Goal: Use online tool/utility: Utilize a website feature to perform a specific function

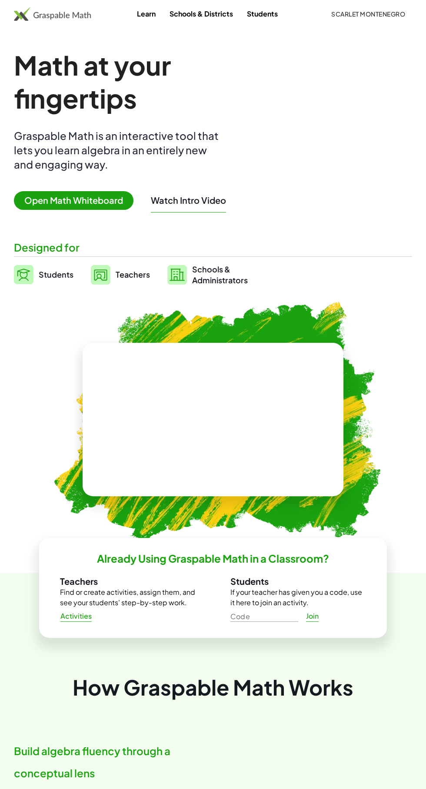
click at [38, 205] on span "Open Math Whiteboard" at bounding box center [73, 200] width 119 height 19
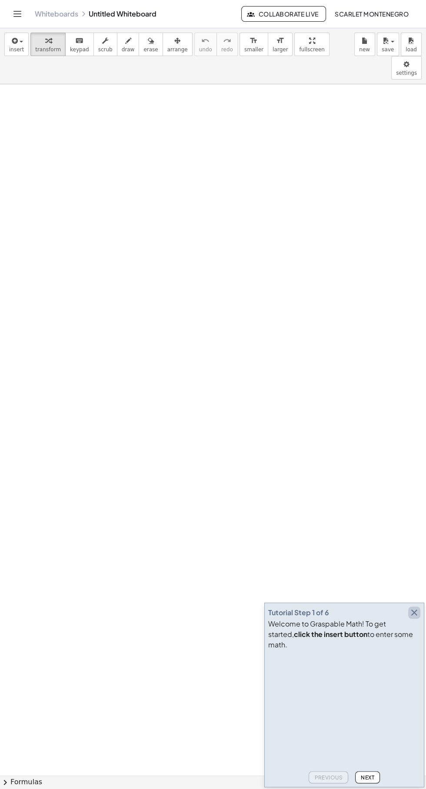
click at [413, 618] on icon "button" at bounding box center [414, 612] width 10 height 10
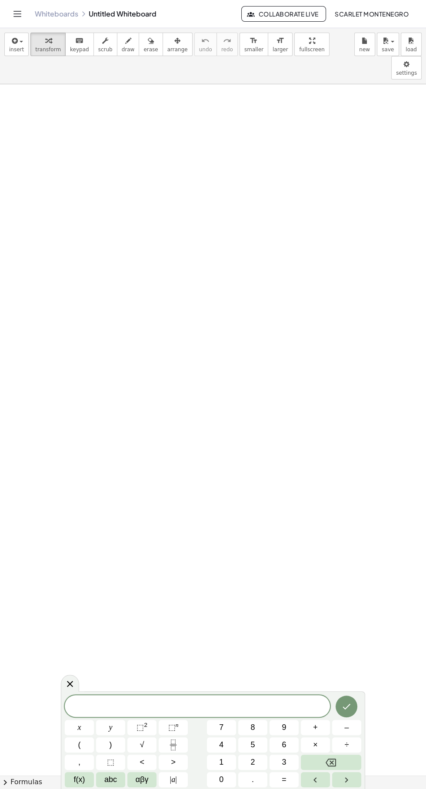
click at [103, 781] on button "abc" at bounding box center [110, 779] width 29 height 15
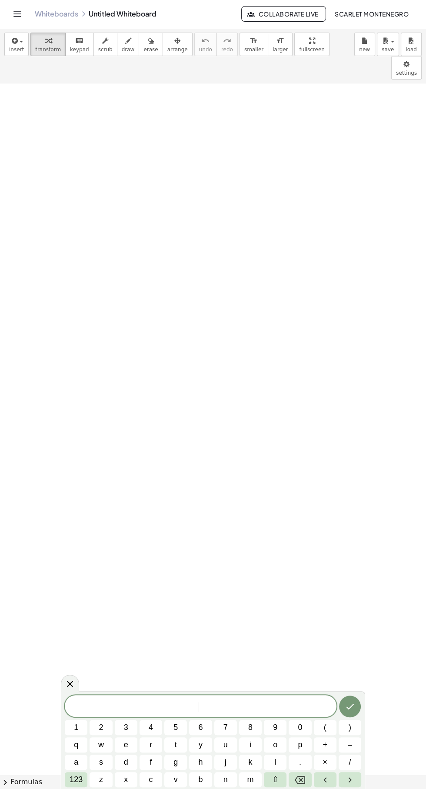
click at [76, 773] on span "123" at bounding box center [75, 779] width 13 height 12
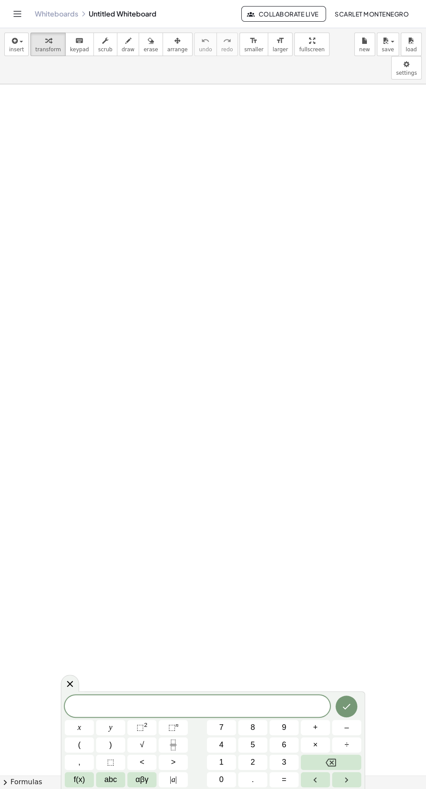
click at [142, 779] on span "αβγ" at bounding box center [141, 779] width 13 height 12
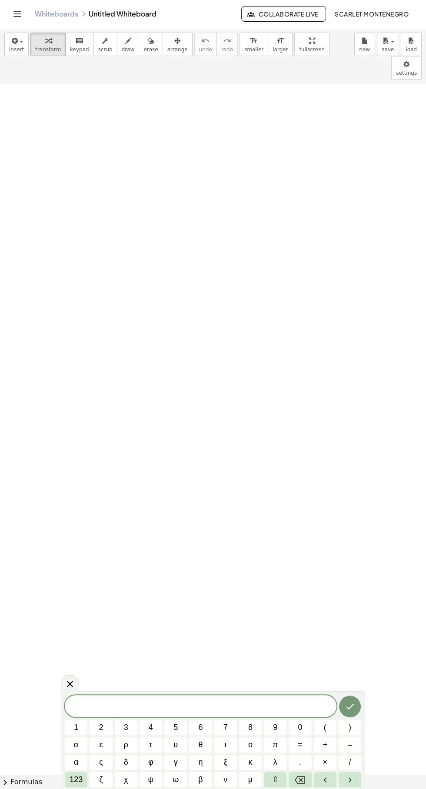
click at [63, 776] on div "​ 1 2 3 4 5 6 7 8 9 0 ( ) σ ε ρ τ υ θ ι ο π = + – α ς δ φ γ η ξ κ λ . × / 123 ζ…" at bounding box center [213, 740] width 304 height 98
click at [79, 781] on span "123" at bounding box center [75, 779] width 13 height 12
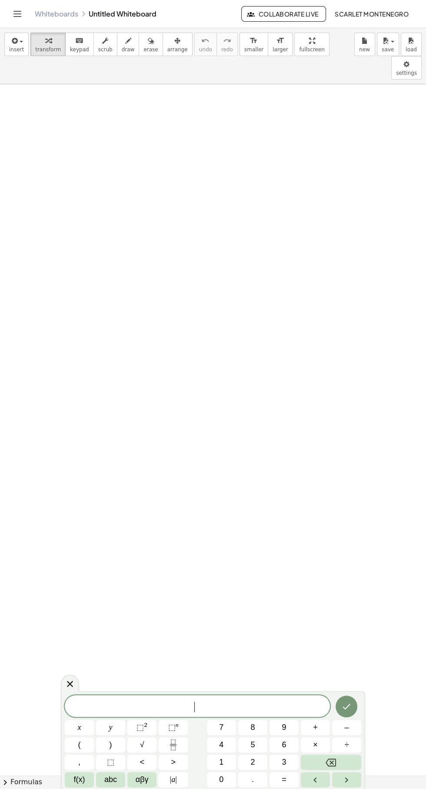
click at [144, 779] on span "αβγ" at bounding box center [141, 779] width 13 height 12
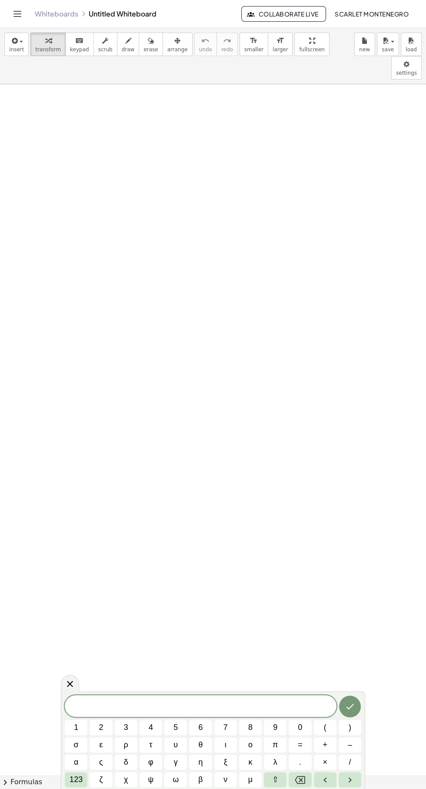
click at [72, 782] on span "123" at bounding box center [75, 779] width 13 height 12
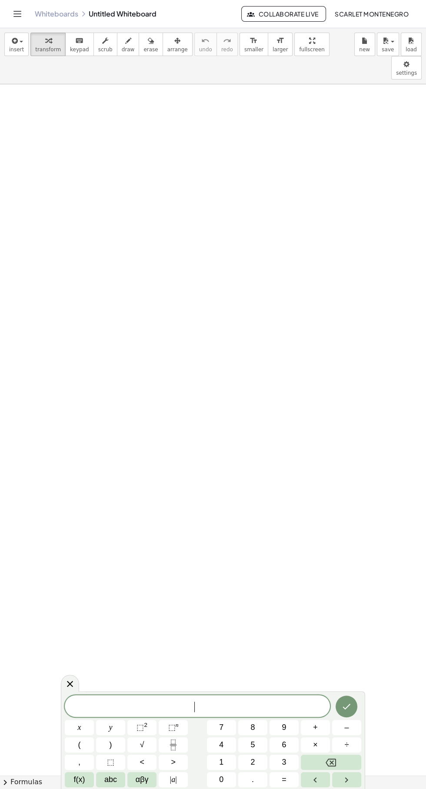
click at [69, 772] on button "f(x)" at bounding box center [79, 779] width 29 height 15
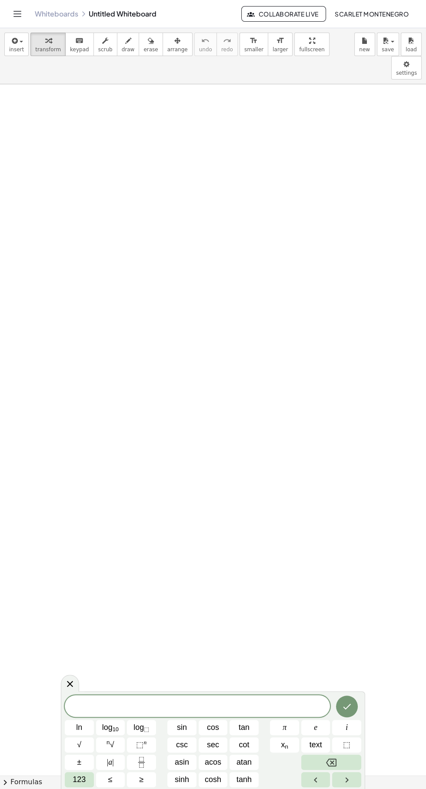
click at [214, 727] on span "cos" at bounding box center [213, 727] width 12 height 12
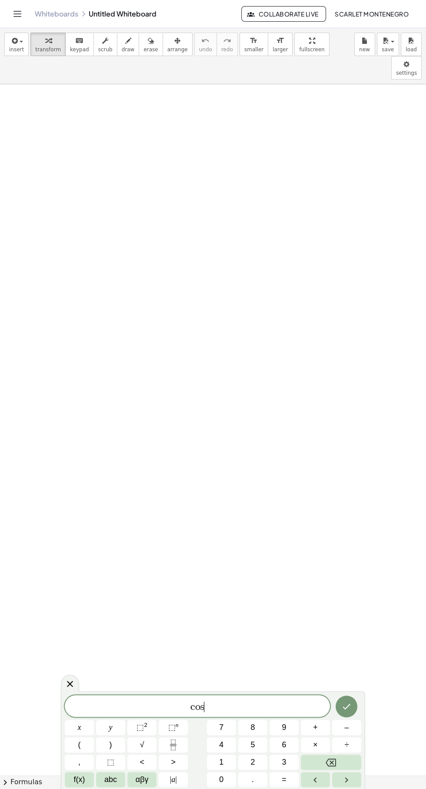
click at [69, 783] on button "f(x)" at bounding box center [79, 779] width 29 height 15
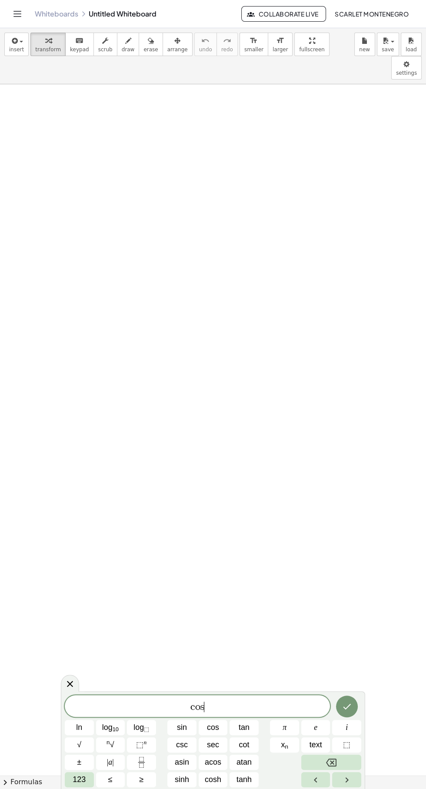
click at [64, 780] on div "c o s ​ ln log 10 log ⬚ sin cos tan π e i √ n √ ⬚ n csc sec cot x n text ⬚ ± | …" at bounding box center [213, 740] width 304 height 98
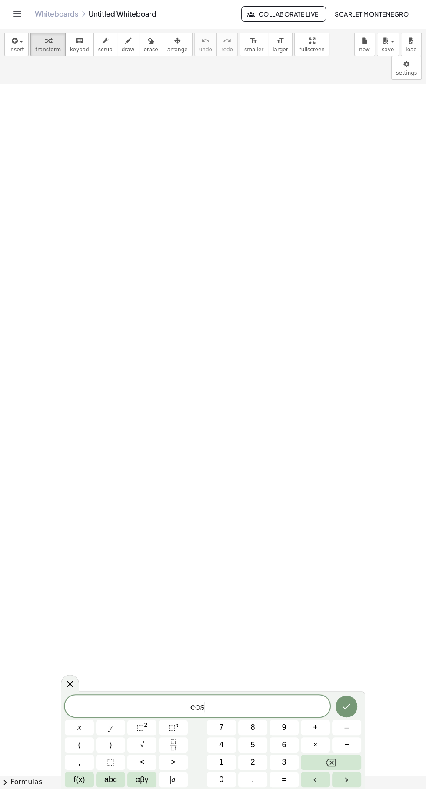
click at [79, 727] on span "x" at bounding box center [79, 727] width 3 height 12
click at [288, 781] on button "=" at bounding box center [283, 779] width 29 height 15
click at [198, 701] on var "x" at bounding box center [199, 706] width 5 height 11
click at [244, 706] on span "c o s ​ x =" at bounding box center [197, 707] width 265 height 12
click at [174, 747] on icon "Fraction" at bounding box center [173, 744] width 11 height 11
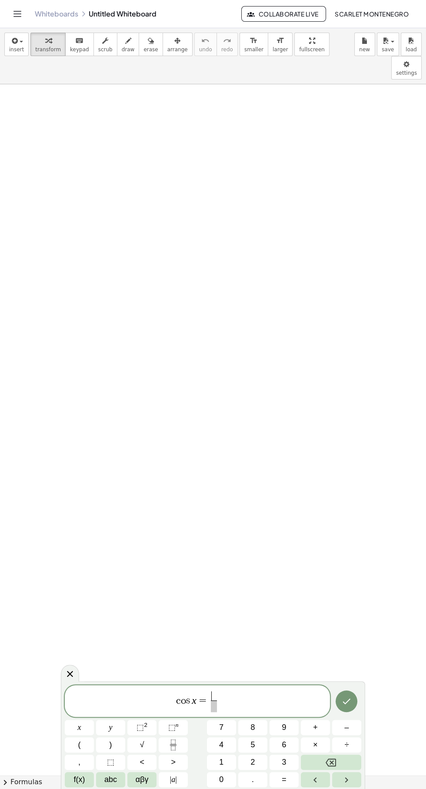
click at [221, 762] on span "1" at bounding box center [221, 762] width 4 height 12
click at [215, 709] on span at bounding box center [213, 706] width 7 height 12
click at [252, 762] on span "2" at bounding box center [252, 762] width 4 height 12
click at [346, 701] on icon "Done" at bounding box center [346, 701] width 10 height 10
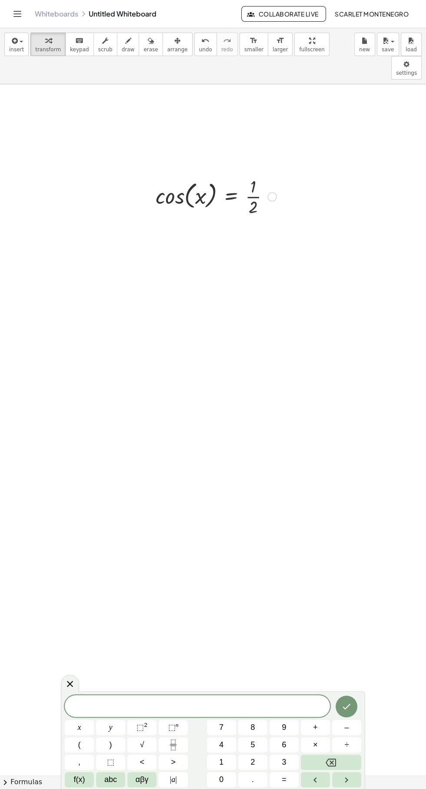
scroll to position [368, 26]
click at [71, 726] on button "x" at bounding box center [79, 727] width 29 height 15
click at [284, 779] on span "=" at bounding box center [283, 779] width 5 height 12
click at [284, 762] on span "3" at bounding box center [283, 762] width 4 height 12
click at [226, 779] on button "0" at bounding box center [221, 779] width 29 height 15
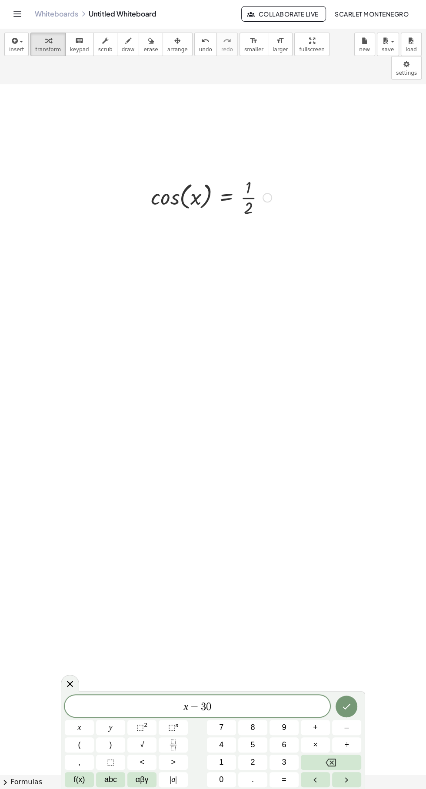
click at [235, 773] on div "0" at bounding box center [221, 779] width 29 height 15
click at [221, 779] on span "0" at bounding box center [221, 779] width 4 height 12
click at [346, 706] on icon "Done" at bounding box center [346, 706] width 10 height 10
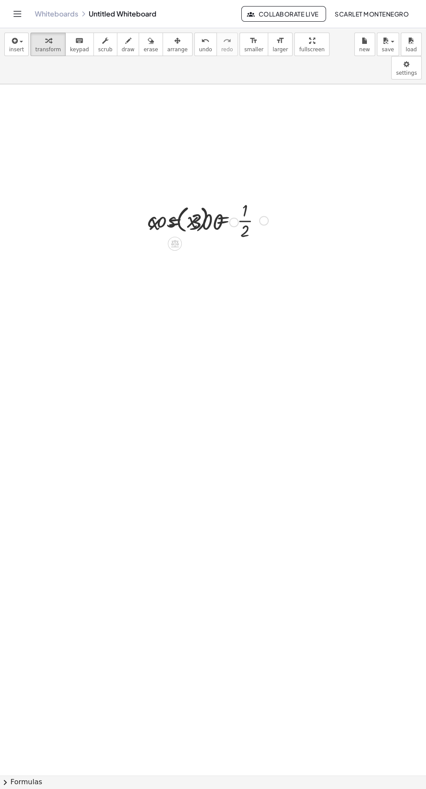
scroll to position [347, 30]
click at [273, 195] on div "cos ( , x ) = · 1 · 2 Fix a mistake Transform line Copy line as LaTeX Copy deri…" at bounding box center [204, 217] width 140 height 48
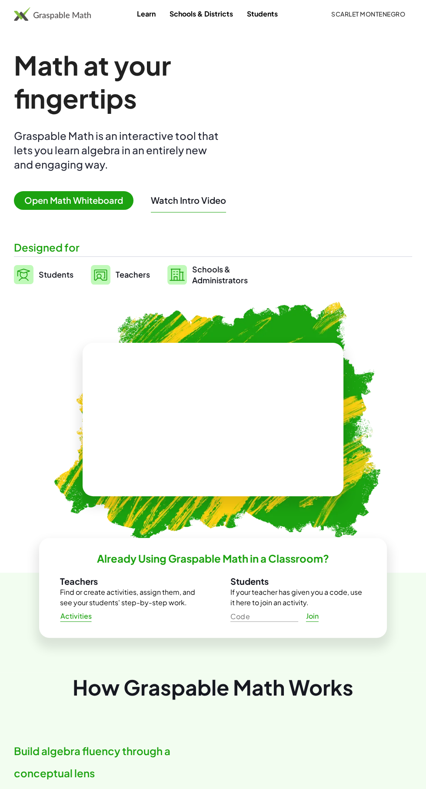
click at [65, 200] on span "Open Math Whiteboard" at bounding box center [73, 200] width 119 height 19
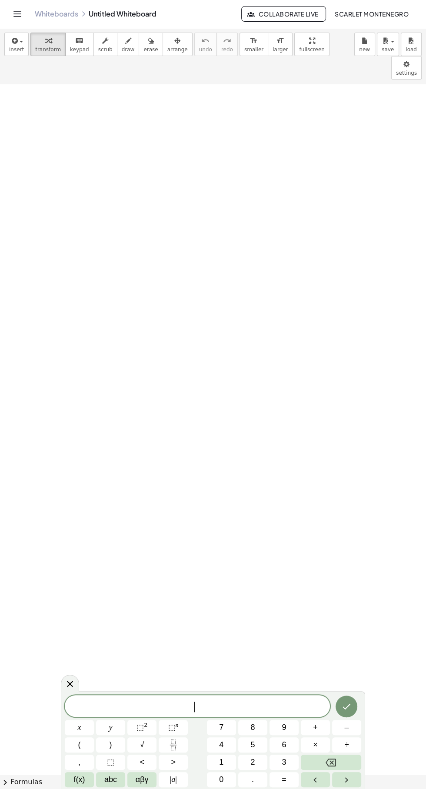
click at [69, 777] on button "f(x)" at bounding box center [79, 779] width 29 height 15
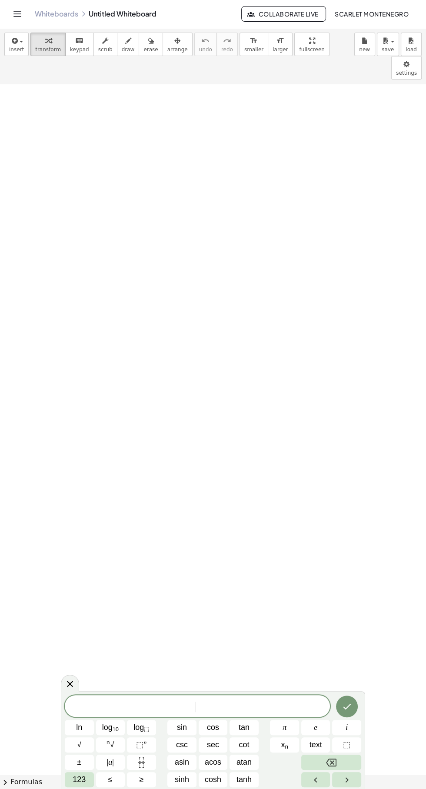
click at [224, 730] on button "cos" at bounding box center [212, 727] width 29 height 15
click at [73, 779] on span "123" at bounding box center [79, 779] width 13 height 12
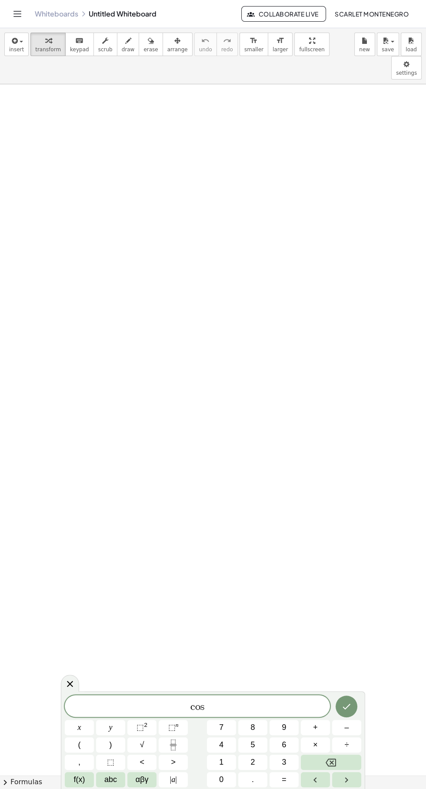
click at [79, 727] on span "x" at bounding box center [79, 727] width 3 height 12
click at [288, 781] on button "=" at bounding box center [283, 779] width 29 height 15
click at [173, 744] on rect "Fraction" at bounding box center [173, 744] width 7 height 0
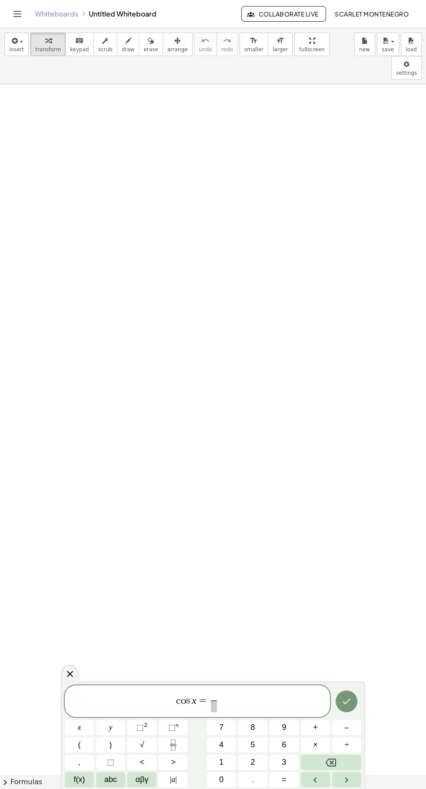
click at [221, 762] on span "1" at bounding box center [221, 762] width 4 height 12
click at [221, 705] on span "c o s x = 1 ​ ​" at bounding box center [197, 701] width 265 height 23
click at [214, 708] on span at bounding box center [213, 706] width 7 height 12
click at [262, 760] on button "2" at bounding box center [252, 761] width 29 height 15
click at [94, 720] on div at bounding box center [79, 727] width 29 height 15
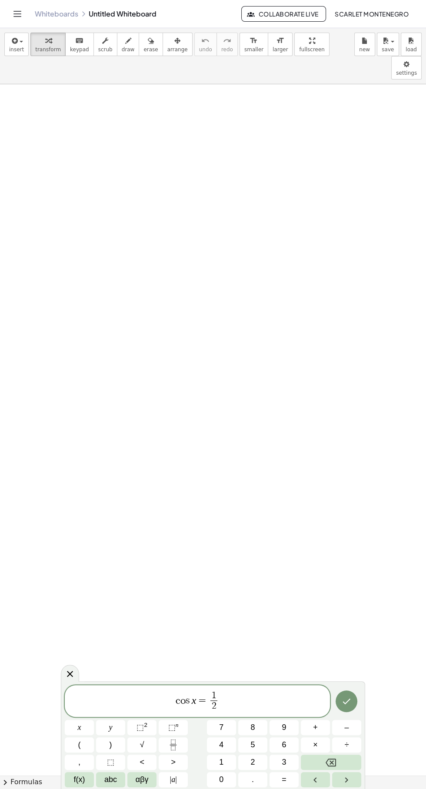
click at [361, 698] on div "c o s x = 1 2 ​ x y ⬚ 2 ⬚ n 7 8 9 + – ( ) √ 4 5 6 × ÷ , ⬚ < > 1 2 3 f(x) abc αβ…" at bounding box center [213, 735] width 304 height 108
click at [349, 697] on icon "Done" at bounding box center [346, 701] width 10 height 10
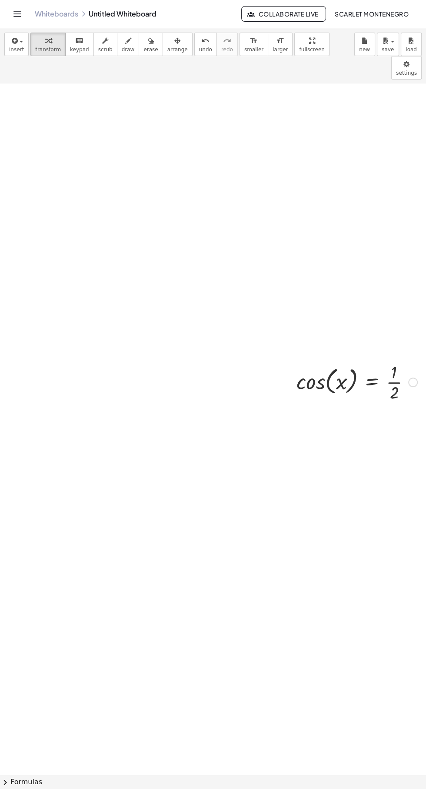
scroll to position [182, 38]
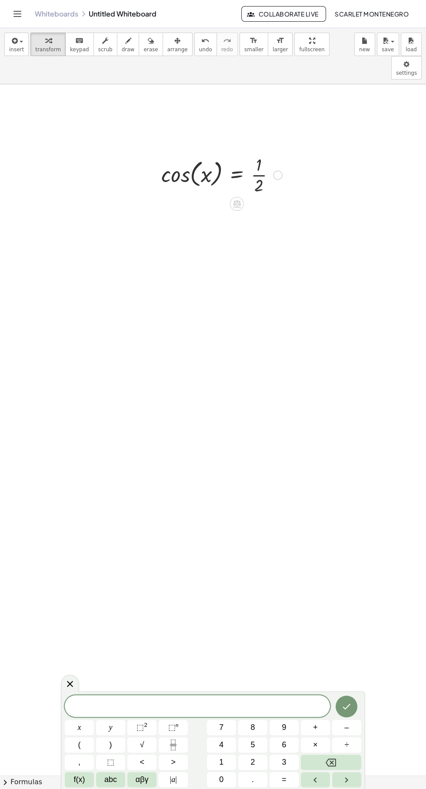
click at [69, 727] on button "x" at bounding box center [79, 727] width 29 height 15
click at [284, 779] on span "=" at bounding box center [283, 779] width 5 height 12
click at [297, 756] on button "3" at bounding box center [283, 761] width 29 height 15
click at [221, 778] on span "0" at bounding box center [221, 779] width 4 height 12
click at [232, 778] on button "0" at bounding box center [221, 779] width 29 height 15
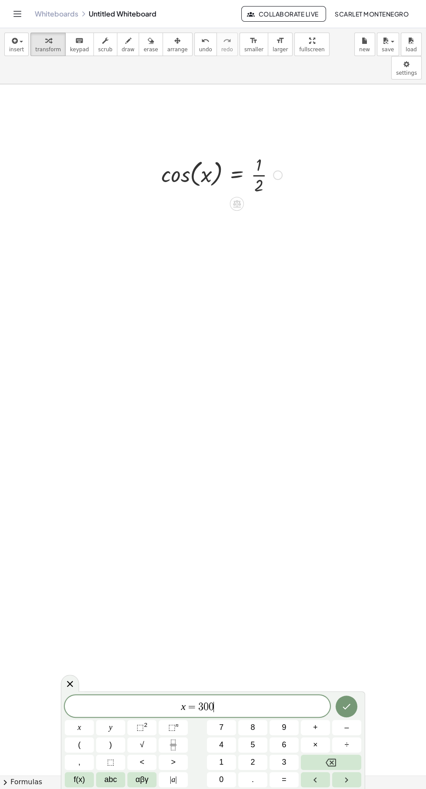
click at [346, 706] on icon "Done" at bounding box center [346, 706] width 10 height 10
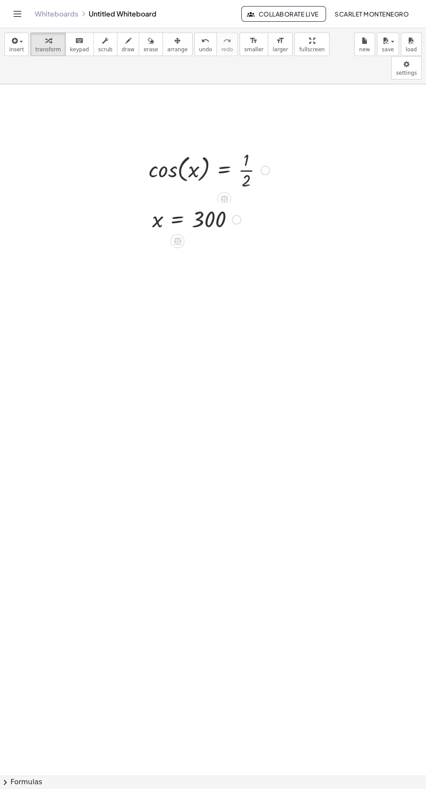
scroll to position [187, 51]
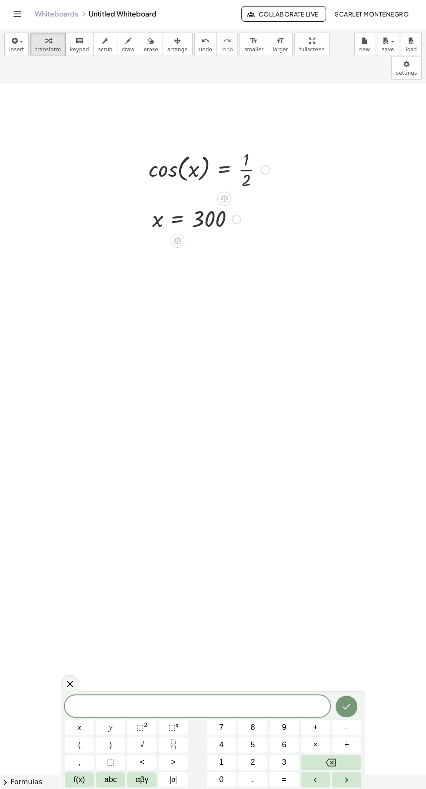
click at [69, 727] on button "x" at bounding box center [79, 727] width 29 height 15
click at [296, 780] on button "=" at bounding box center [283, 779] width 29 height 15
click at [79, 727] on span "x" at bounding box center [79, 727] width 3 height 12
click at [330, 759] on icon "Backspace" at bounding box center [330, 762] width 10 height 10
click at [284, 744] on span "6" at bounding box center [283, 745] width 4 height 12
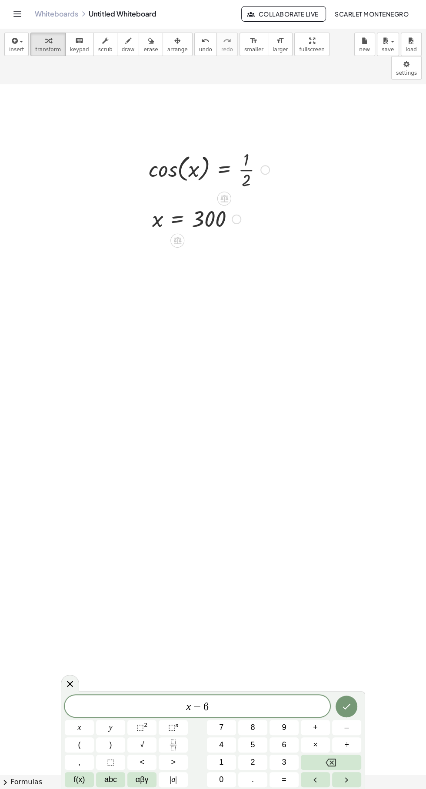
click at [227, 779] on button "0" at bounding box center [221, 779] width 29 height 15
click at [346, 706] on icon "Done" at bounding box center [346, 706] width 10 height 10
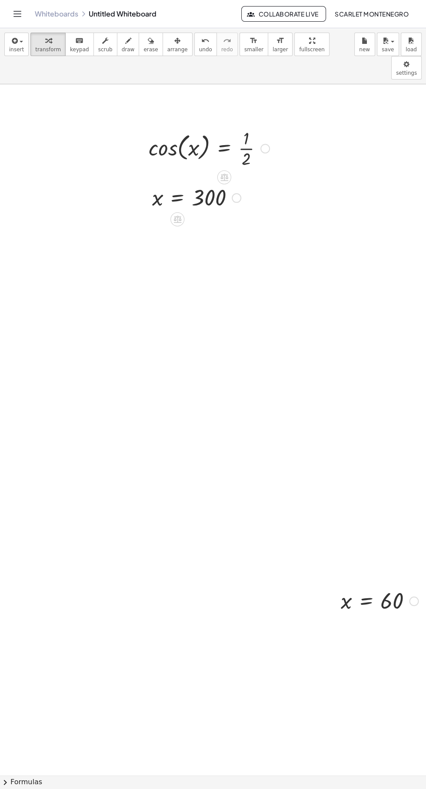
scroll to position [208, 51]
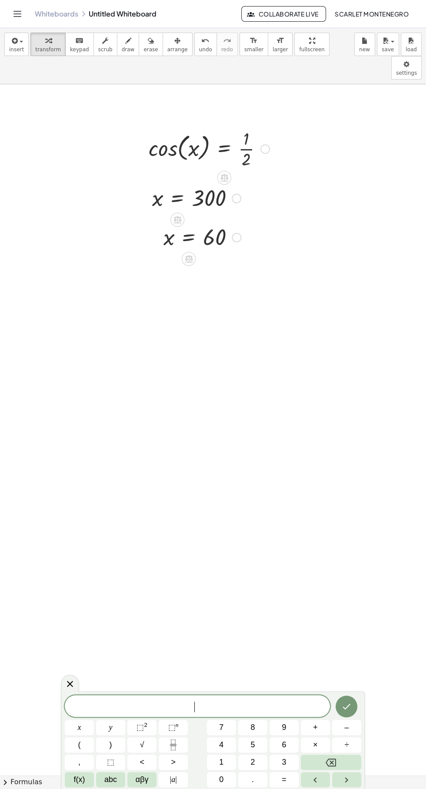
click at [72, 722] on button "x" at bounding box center [79, 727] width 29 height 15
click at [295, 778] on button "=" at bounding box center [283, 779] width 29 height 15
click at [175, 742] on icon "Fraction" at bounding box center [173, 741] width 4 height 4
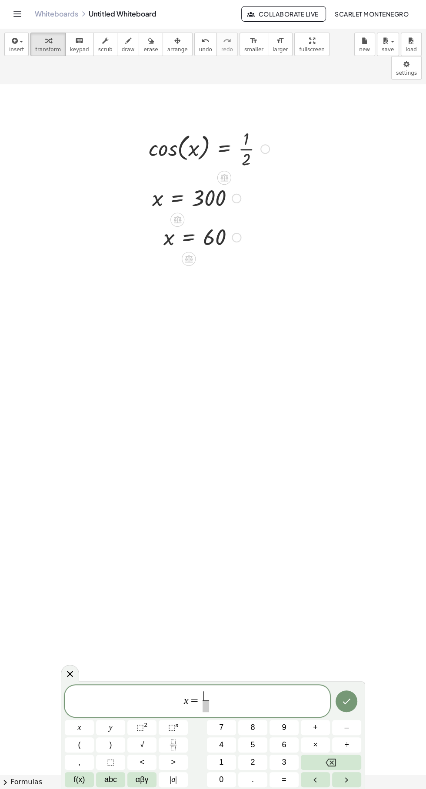
click at [252, 744] on span "5" at bounding box center [252, 745] width 4 height 12
click at [143, 777] on span "αβγ" at bounding box center [141, 779] width 13 height 12
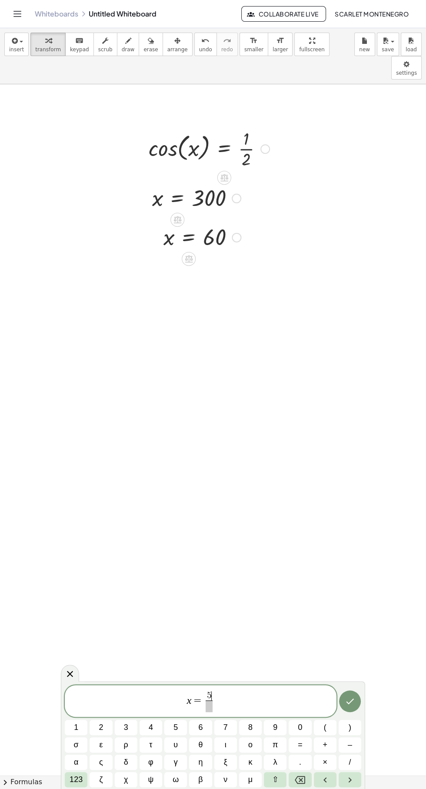
click at [276, 744] on span "π" at bounding box center [274, 745] width 5 height 12
click at [213, 707] on span at bounding box center [208, 706] width 11 height 12
click at [63, 776] on div "x = 5 π ​ ​ 1 2 3 4 5 6 7 8 9 0 ( ) σ ε ρ τ υ θ ι ο π = + – α ς δ φ γ η ξ κ λ .…" at bounding box center [213, 735] width 304 height 108
click at [67, 786] on button "123" at bounding box center [76, 779] width 23 height 15
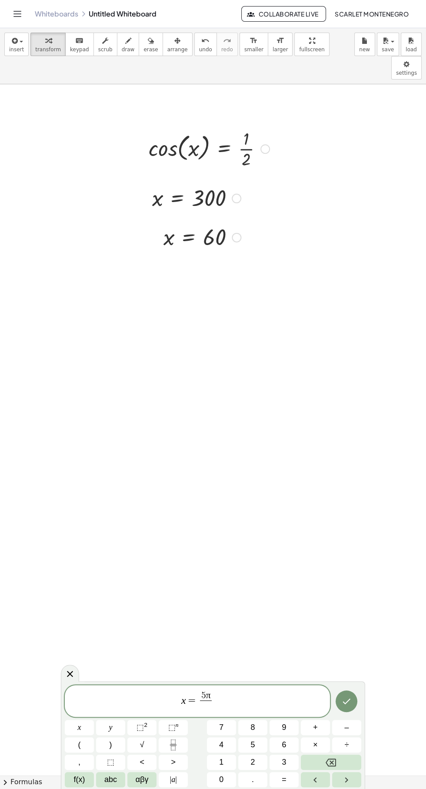
click at [296, 763] on button "3" at bounding box center [283, 761] width 29 height 15
click at [350, 696] on icon "Done" at bounding box center [346, 701] width 10 height 10
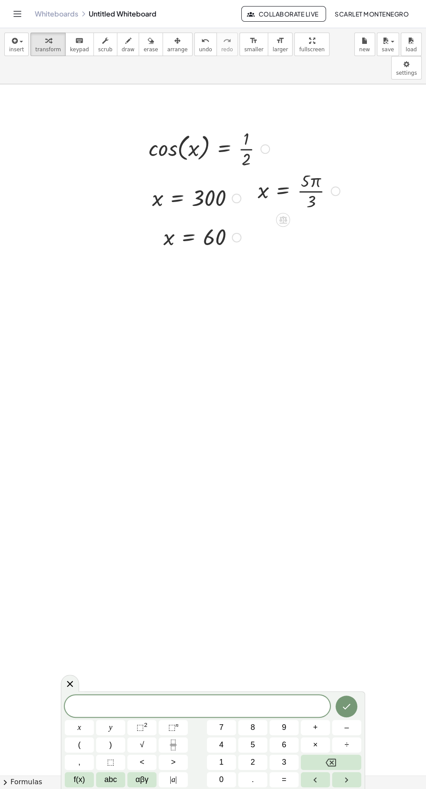
click at [79, 727] on span "x" at bounding box center [79, 727] width 3 height 12
click at [290, 778] on button "=" at bounding box center [283, 779] width 29 height 15
click at [64, 785] on div "x = ​ x y ⬚ 2 ⬚ n 7 8 9 + – ( ) √ 4 5 6 × ÷ , ⬚ < > 1 2 3 f(x) abc αβγ | a | 0 …" at bounding box center [213, 740] width 304 height 98
click at [173, 744] on rect "Fraction" at bounding box center [173, 744] width 7 height 0
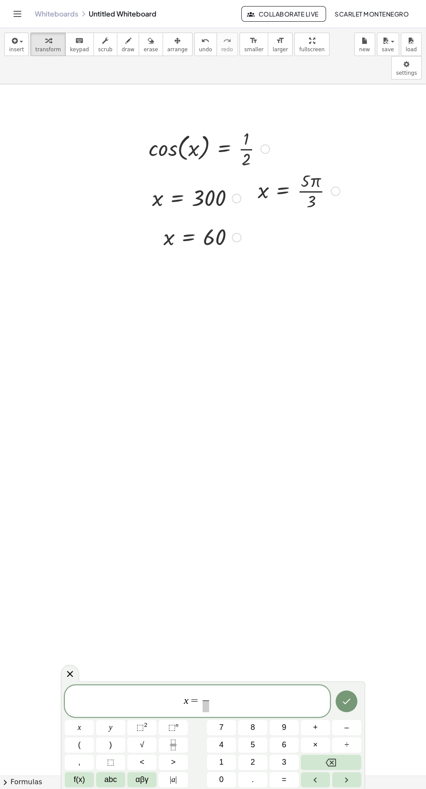
click at [63, 778] on div "x = ​ ​ x y ⬚ 2 ⬚ n 7 8 9 + – ( ) √ 4 5 6 × ÷ , ⬚ < > 1 2 3 f(x) abc αβγ | a | …" at bounding box center [213, 735] width 304 height 108
click at [135, 778] on span "αβγ" at bounding box center [141, 779] width 13 height 12
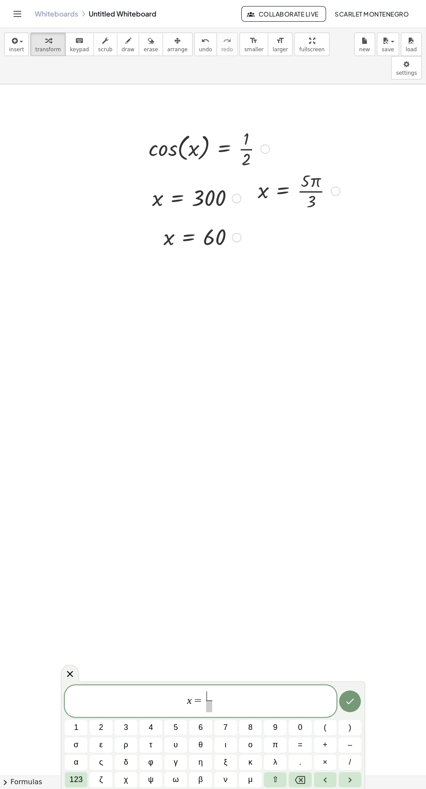
click at [274, 744] on span "π" at bounding box center [274, 745] width 5 height 12
click at [212, 707] on span at bounding box center [208, 706] width 7 height 12
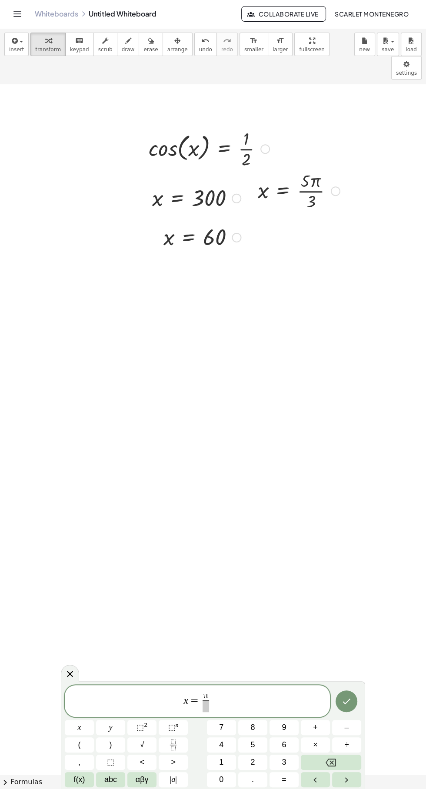
click at [102, 780] on button "abc" at bounding box center [110, 779] width 29 height 15
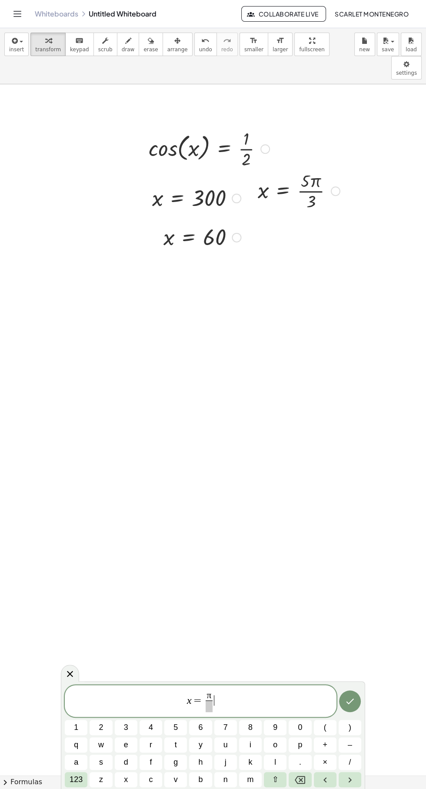
click at [64, 778] on div "x = π ​ ​ 1 2 3 4 5 6 7 8 9 0 ( ) q w e r t y u i o p + – a s d f g h j k l . ×…" at bounding box center [213, 735] width 304 height 108
click at [69, 779] on span "123" at bounding box center [75, 779] width 13 height 12
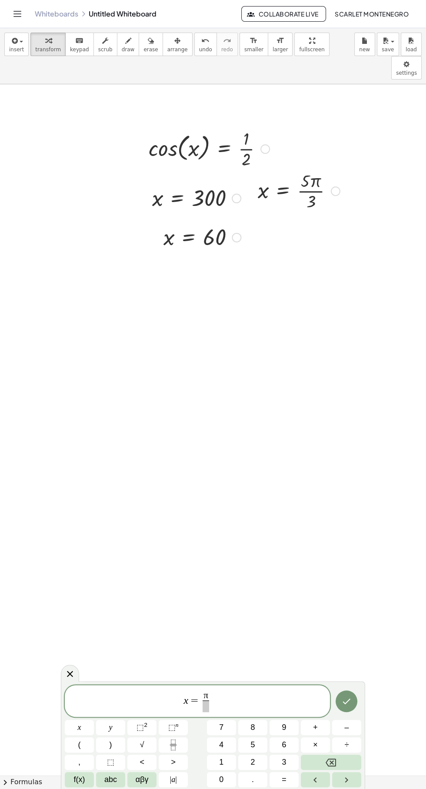
click at [207, 702] on span at bounding box center [205, 706] width 7 height 12
click at [284, 761] on span "3" at bounding box center [283, 762] width 4 height 12
click at [350, 699] on icon "Done" at bounding box center [346, 701] width 10 height 10
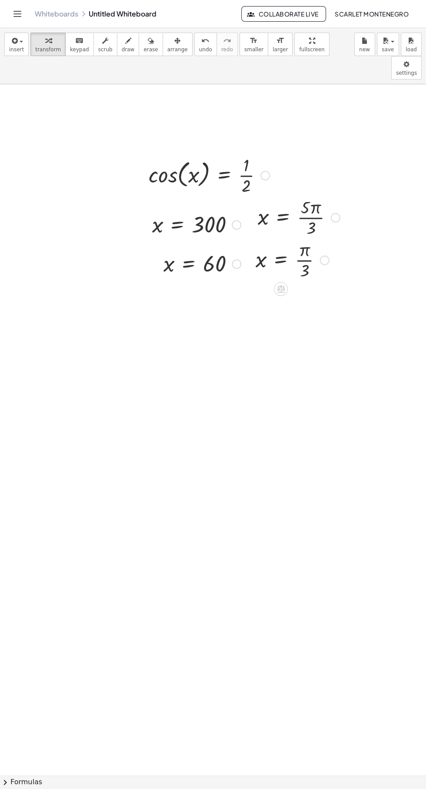
scroll to position [182, 51]
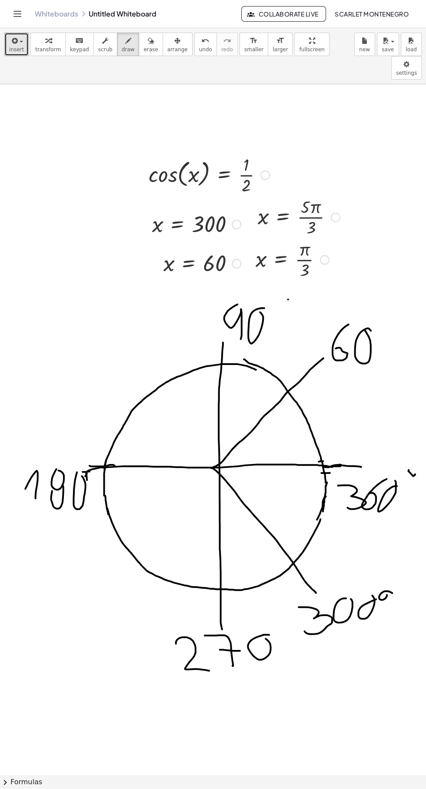
click at [12, 37] on icon "button" at bounding box center [14, 41] width 8 height 10
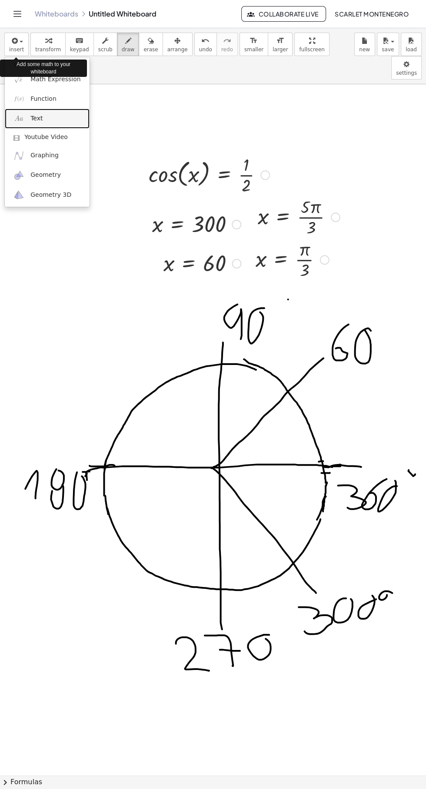
click at [28, 122] on link "Text" at bounding box center [47, 119] width 85 height 20
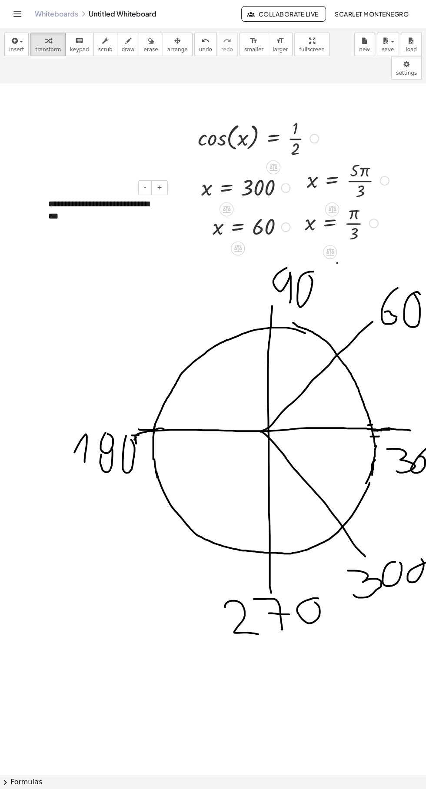
scroll to position [219, 3]
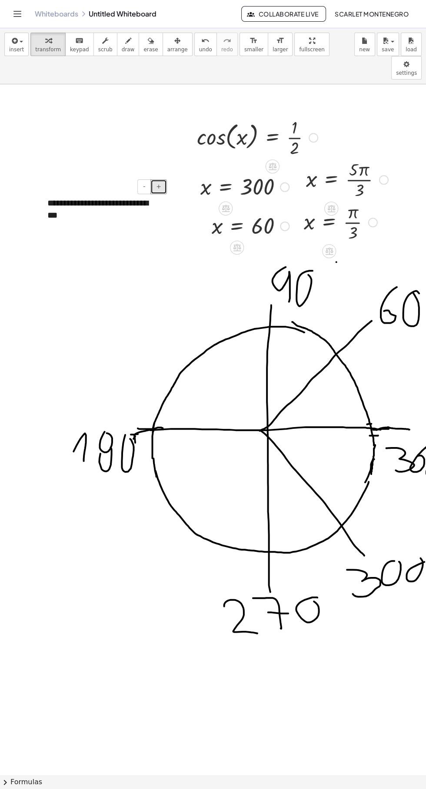
click at [164, 179] on button "+" at bounding box center [158, 186] width 17 height 15
click at [162, 179] on button "+" at bounding box center [158, 186] width 17 height 15
click at [163, 179] on button "+" at bounding box center [158, 186] width 17 height 15
click at [162, 179] on button "+" at bounding box center [158, 186] width 17 height 15
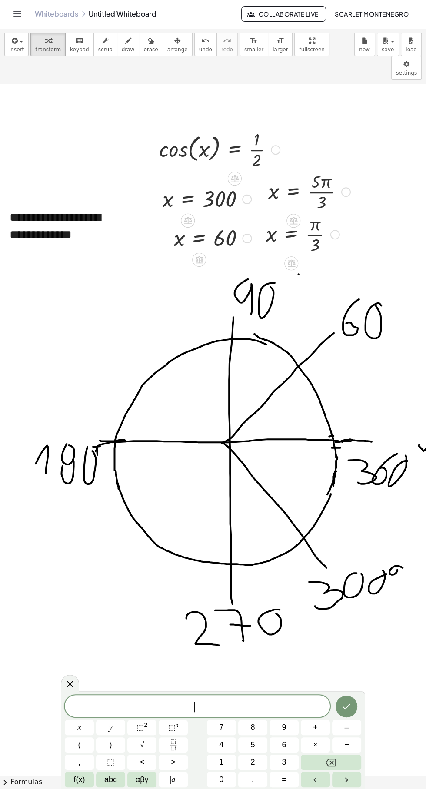
scroll to position [207, 41]
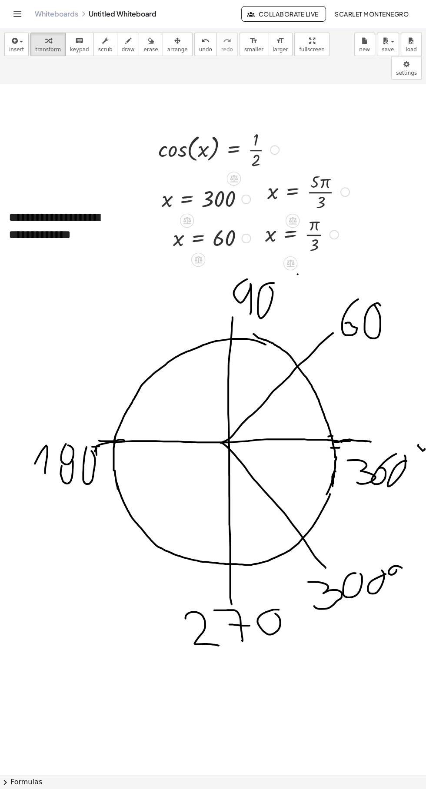
click at [90, 200] on div "**********" at bounding box center [65, 226] width 130 height 52
click at [102, 200] on div "**********" at bounding box center [65, 226] width 130 height 52
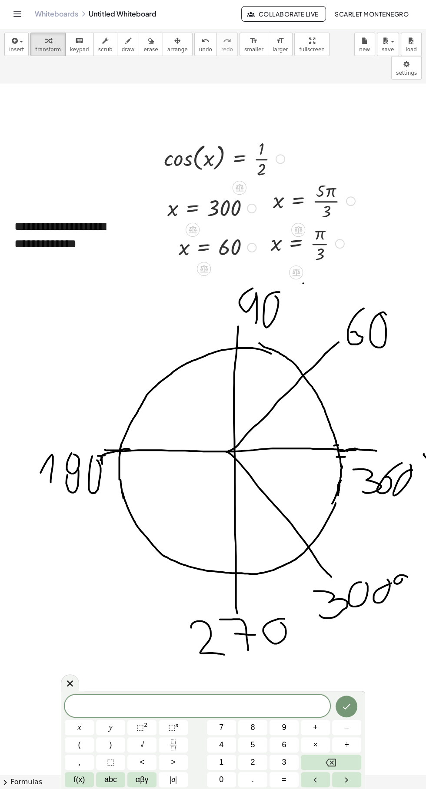
scroll to position [197, 35]
click at [128, 238] on div "**********" at bounding box center [72, 236] width 130 height 52
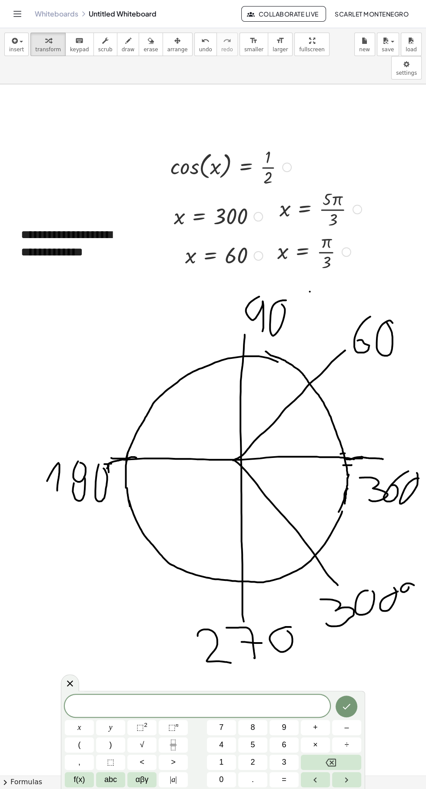
scroll to position [188, 29]
click at [142, 218] on div "**********" at bounding box center [78, 244] width 130 height 52
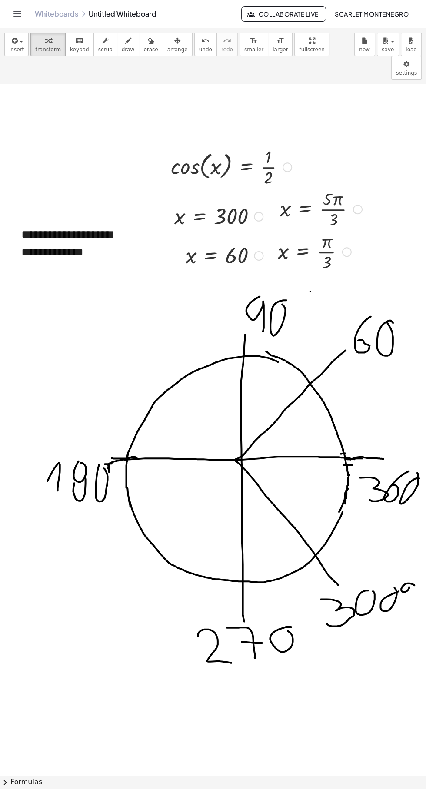
scroll to position [189, 28]
click at [155, 194] on button "+" at bounding box center [148, 201] width 17 height 15
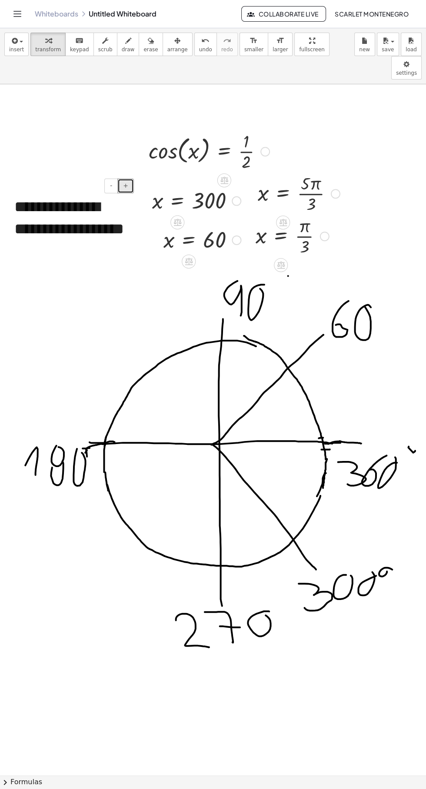
scroll to position [204, 51]
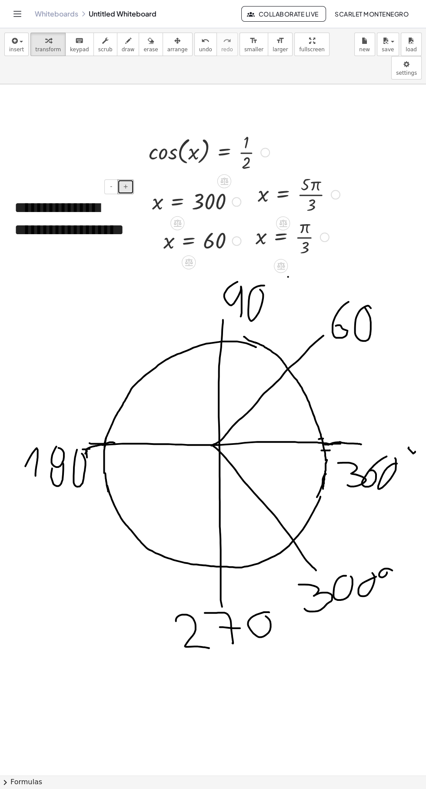
click at [128, 179] on button "+" at bounding box center [125, 186] width 17 height 15
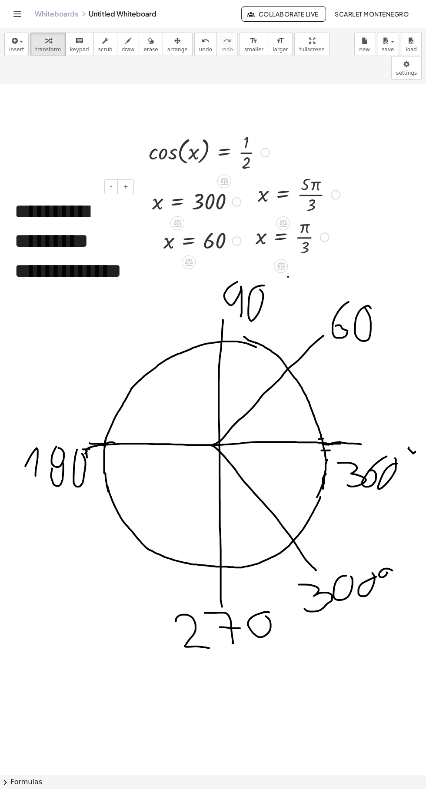
click at [100, 179] on div "- +" at bounding box center [68, 186] width 130 height 15
click at [95, 179] on div "- +" at bounding box center [68, 186] width 130 height 15
click at [102, 179] on div "- +" at bounding box center [68, 186] width 130 height 15
click at [95, 188] on div "**********" at bounding box center [71, 256] width 130 height 136
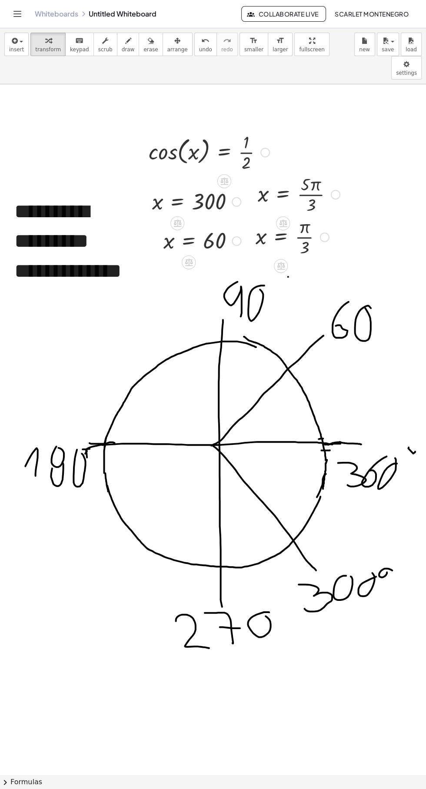
click at [23, 188] on div "**********" at bounding box center [71, 256] width 130 height 136
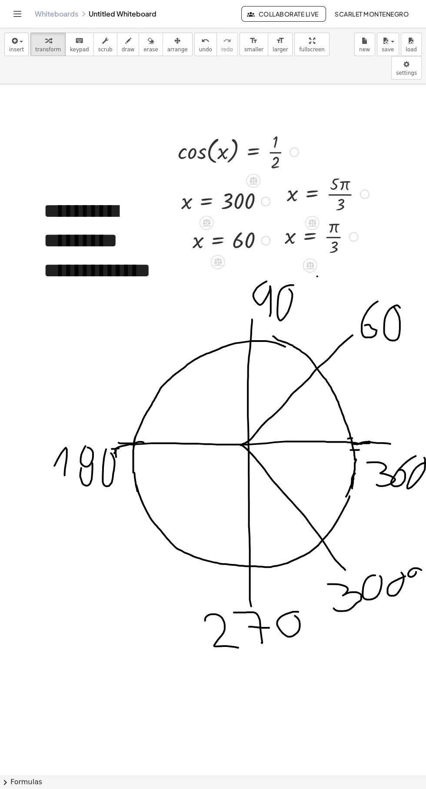
scroll to position [205, 22]
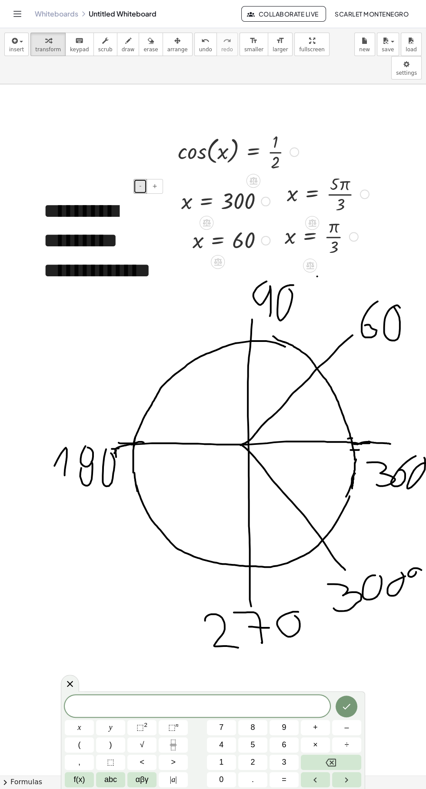
click at [134, 179] on button "-" at bounding box center [139, 186] width 13 height 15
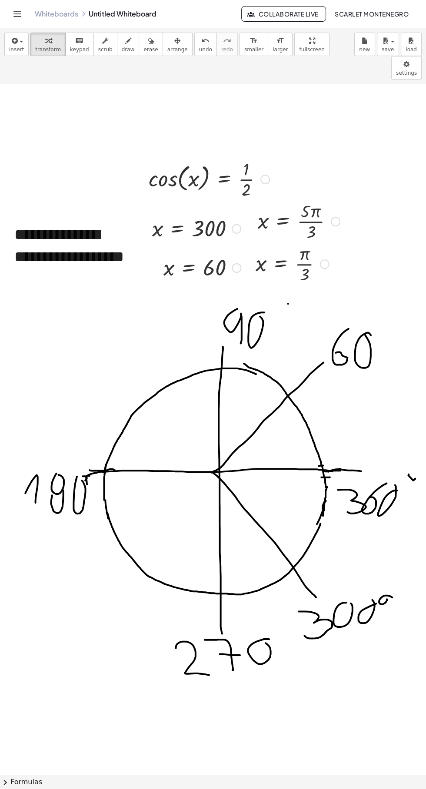
scroll to position [177, 51]
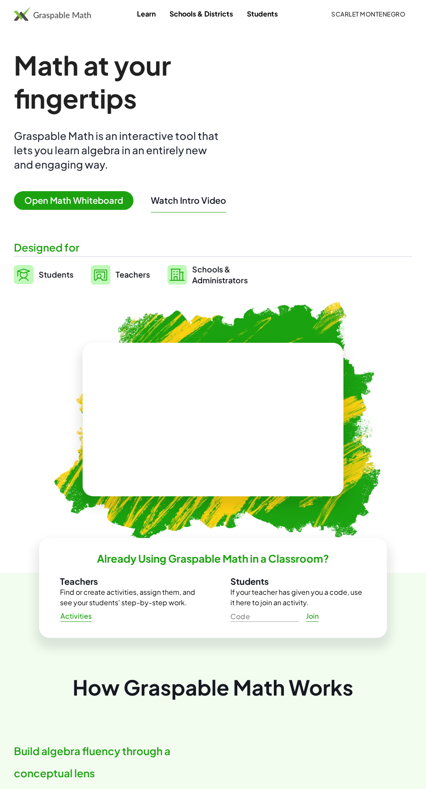
click at [76, 201] on span "Open Math Whiteboard" at bounding box center [73, 200] width 119 height 19
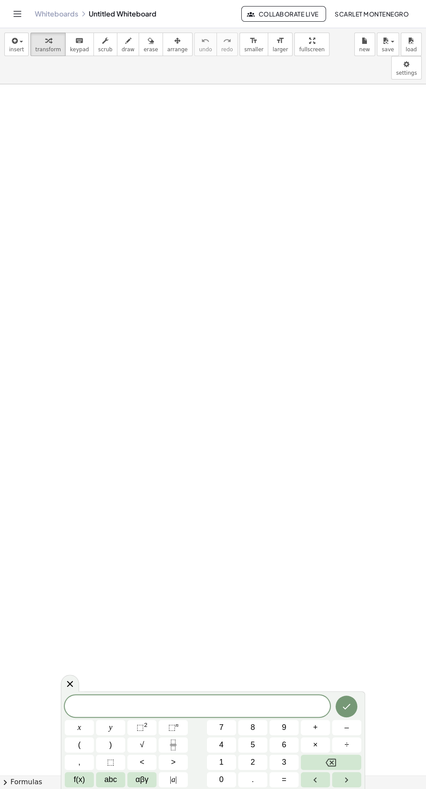
click at [67, 781] on button "f(x)" at bounding box center [79, 779] width 29 height 15
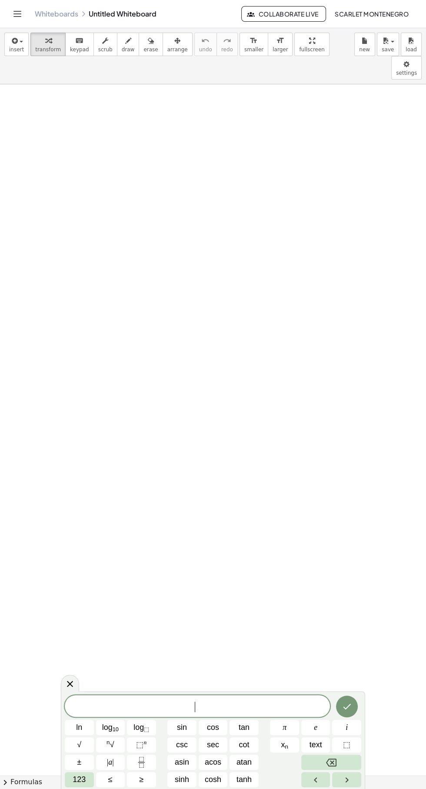
click at [244, 727] on span "tan" at bounding box center [243, 727] width 11 height 12
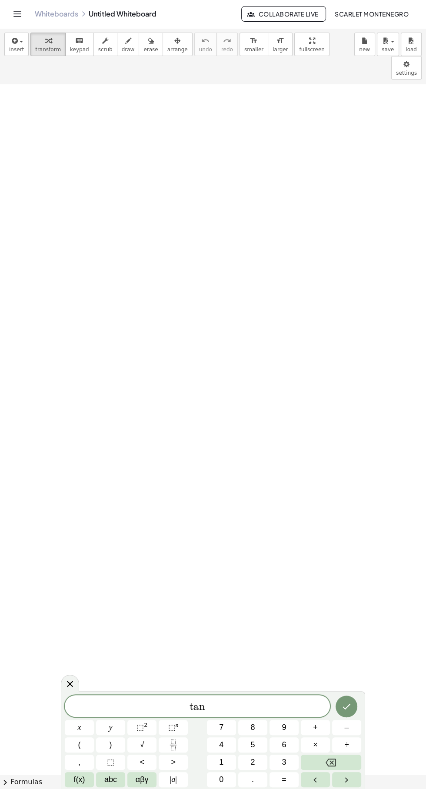
click at [143, 780] on span "αβγ" at bounding box center [141, 779] width 13 height 12
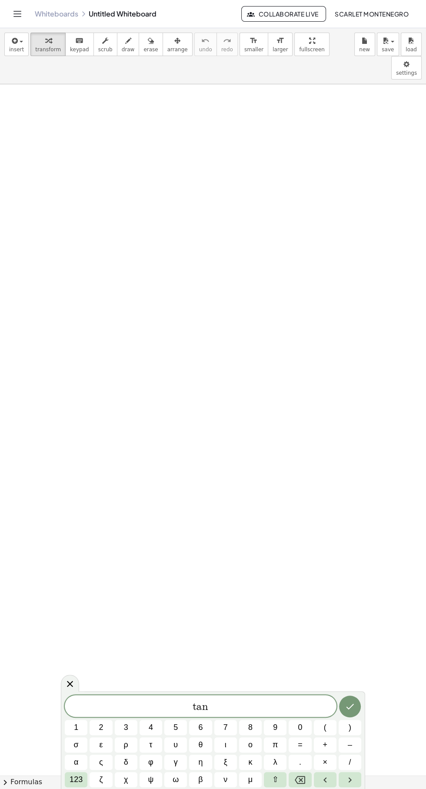
click at [69, 775] on button "123" at bounding box center [76, 779] width 23 height 15
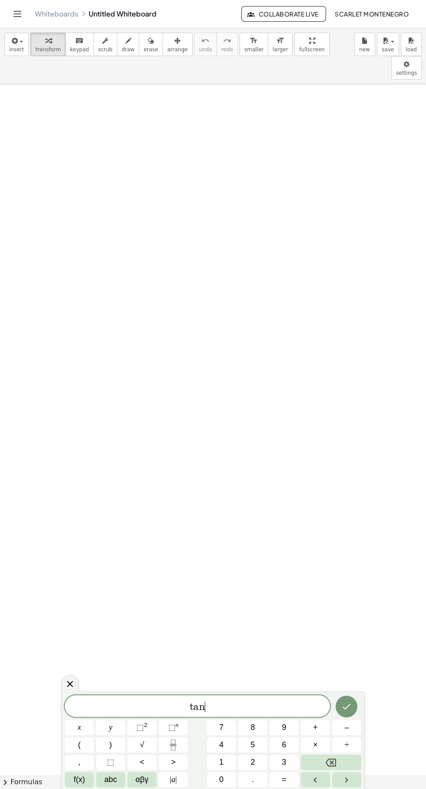
click at [70, 723] on button "x" at bounding box center [79, 727] width 29 height 15
click at [284, 779] on span "=" at bounding box center [283, 779] width 5 height 12
click at [345, 726] on span "–" at bounding box center [346, 727] width 4 height 12
click at [178, 743] on icon "Fraction" at bounding box center [173, 744] width 11 height 11
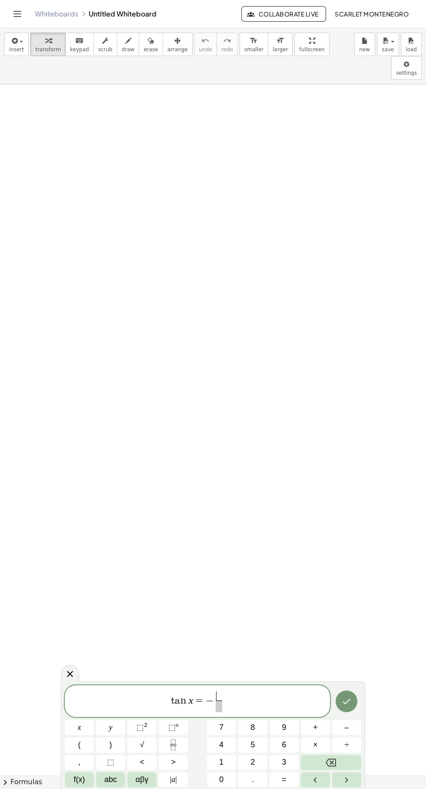
click at [143, 742] on span "√" at bounding box center [142, 745] width 4 height 12
click at [284, 761] on span "3" at bounding box center [283, 762] width 4 height 12
click at [219, 708] on span at bounding box center [218, 706] width 19 height 12
click at [284, 762] on span "3" at bounding box center [283, 762] width 4 height 12
click at [94, 720] on div at bounding box center [79, 727] width 29 height 15
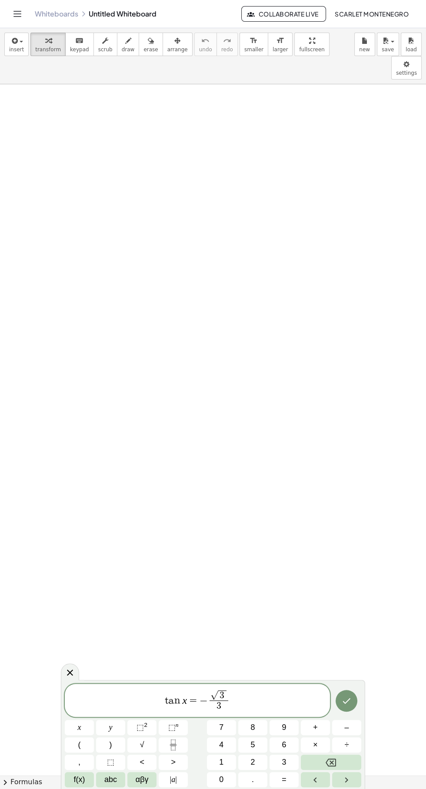
click at [94, 720] on div at bounding box center [79, 727] width 29 height 15
click at [346, 700] on icon "Done" at bounding box center [346, 700] width 10 height 10
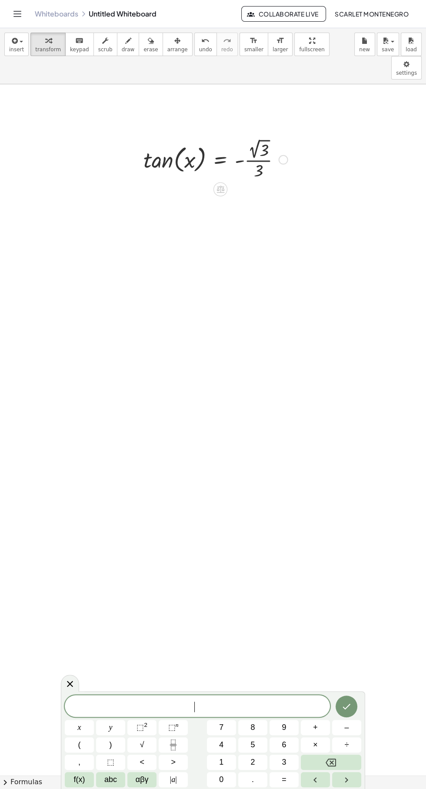
click at [70, 725] on button "x" at bounding box center [79, 727] width 29 height 15
click at [296, 778] on button "=" at bounding box center [283, 779] width 29 height 15
click at [221, 762] on span "1" at bounding box center [221, 762] width 4 height 12
click at [252, 744] on span "5" at bounding box center [252, 745] width 4 height 12
click at [221, 762] on span "1" at bounding box center [221, 762] width 4 height 12
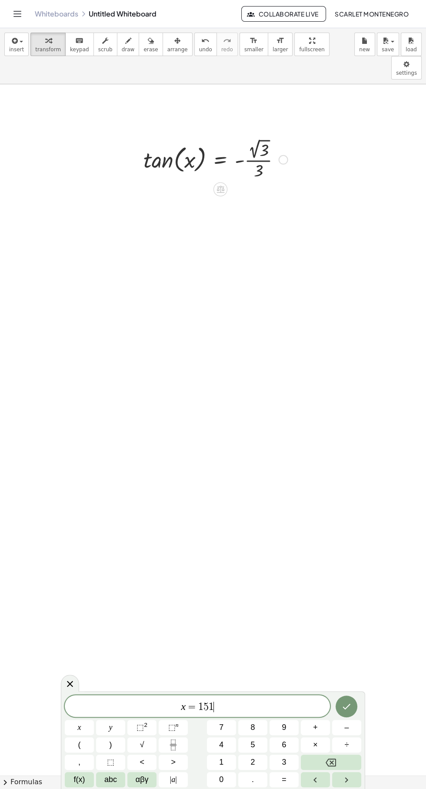
click at [347, 757] on button "Backspace" at bounding box center [331, 761] width 60 height 15
click at [223, 780] on span "0" at bounding box center [221, 779] width 4 height 12
click at [351, 704] on icon "Done" at bounding box center [346, 706] width 10 height 10
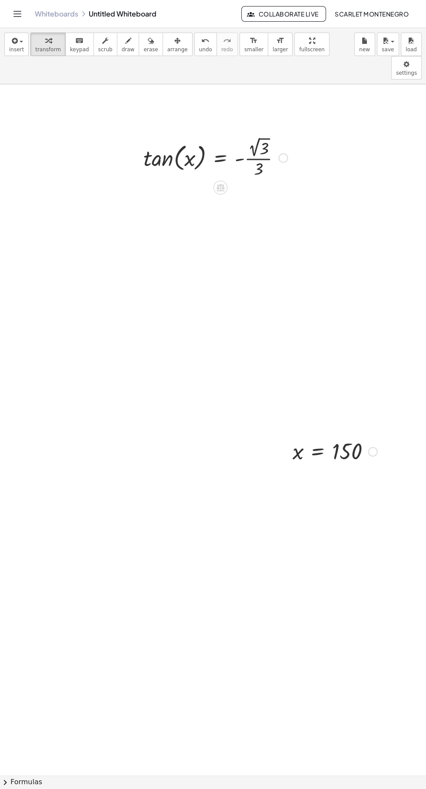
scroll to position [3, 0]
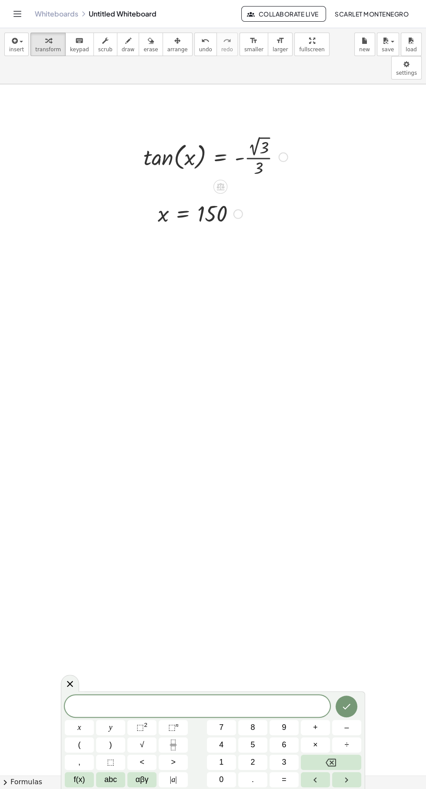
click at [67, 728] on button "x" at bounding box center [79, 727] width 29 height 15
click at [64, 725] on div "x ​ x y ⬚ 2 ⬚ n 7 8 9 + – ( ) √ 4 5 6 × ÷ , ⬚ < > 1 2 3 f(x) abc αβγ | a | 0 . =" at bounding box center [213, 740] width 304 height 98
click at [288, 779] on button "=" at bounding box center [283, 779] width 29 height 15
click at [285, 763] on span "3" at bounding box center [283, 762] width 4 height 12
click at [221, 785] on span "0" at bounding box center [221, 779] width 4 height 12
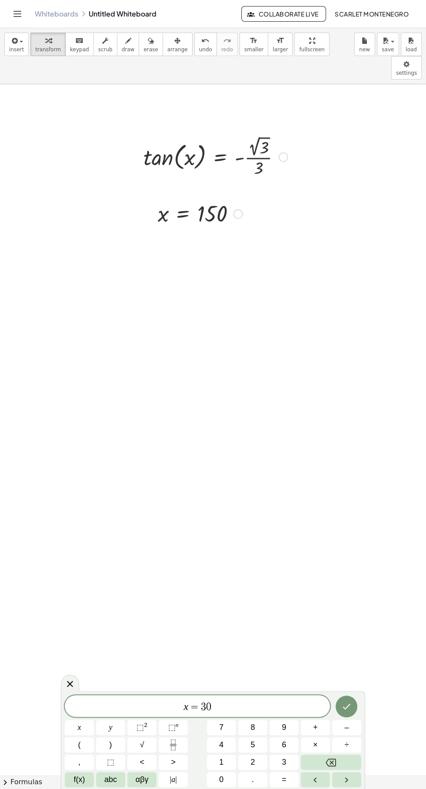
click at [330, 762] on icon "Backspace" at bounding box center [330, 762] width 10 height 10
click at [346, 754] on button "Backspace" at bounding box center [331, 761] width 60 height 15
click at [284, 745] on span "6" at bounding box center [283, 745] width 4 height 12
click at [339, 756] on button "Backspace" at bounding box center [331, 761] width 60 height 15
click at [284, 762] on span "3" at bounding box center [283, 762] width 4 height 12
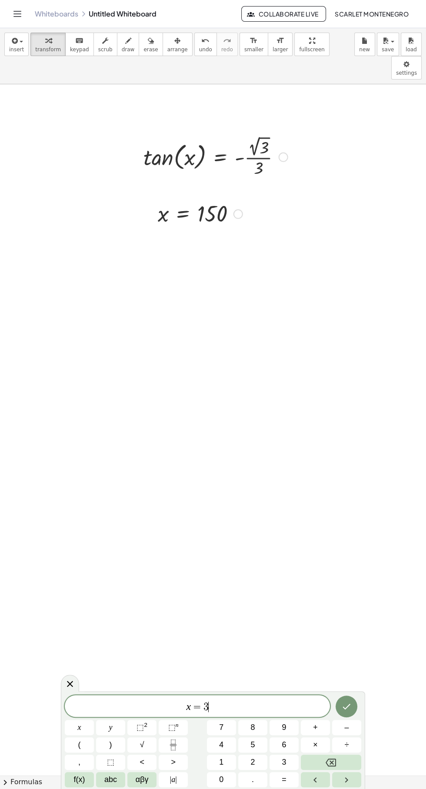
click at [284, 762] on span "3" at bounding box center [283, 762] width 4 height 12
click at [227, 777] on button "0" at bounding box center [221, 779] width 29 height 15
click at [94, 720] on div at bounding box center [79, 727] width 29 height 15
click at [352, 698] on button "Done" at bounding box center [346, 706] width 22 height 22
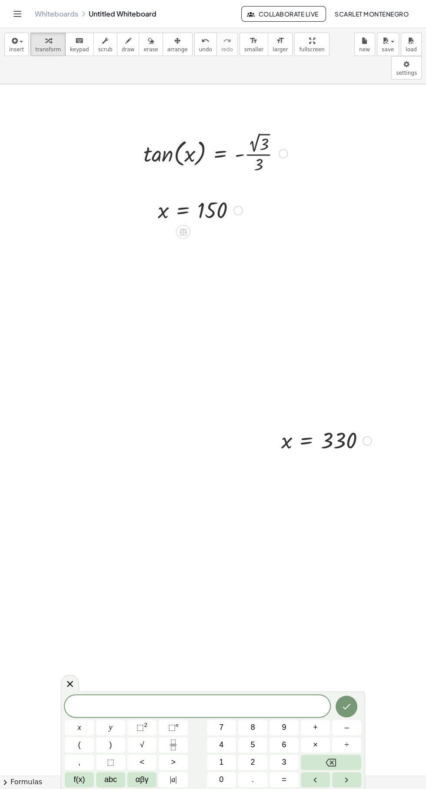
scroll to position [7, 0]
click at [78, 722] on span "x" at bounding box center [79, 727] width 3 height 12
click at [296, 782] on button "=" at bounding box center [283, 779] width 29 height 15
click at [173, 744] on rect "Fraction" at bounding box center [173, 744] width 7 height 0
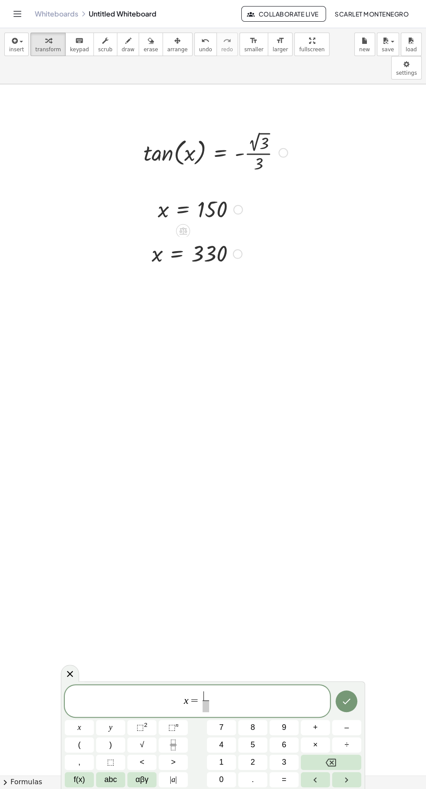
click at [79, 779] on span "f(x)" at bounding box center [79, 779] width 11 height 12
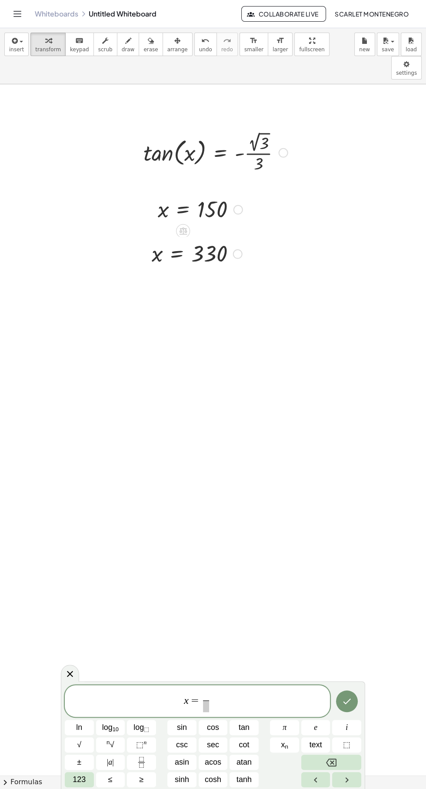
click at [69, 782] on button "123" at bounding box center [79, 779] width 29 height 15
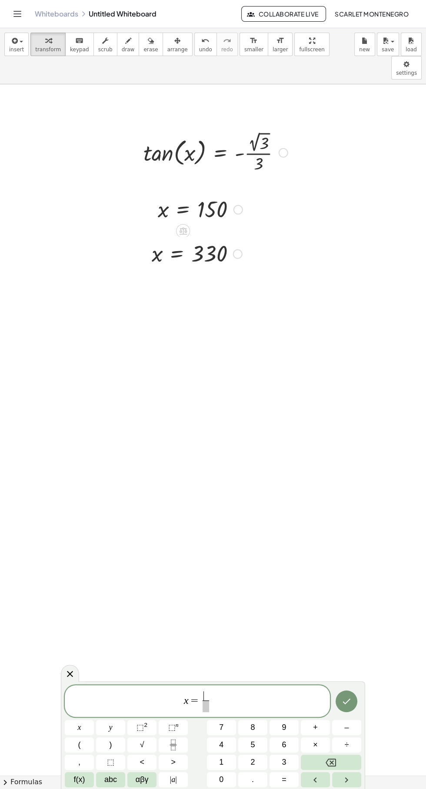
click at [139, 783] on span "αβγ" at bounding box center [141, 779] width 13 height 12
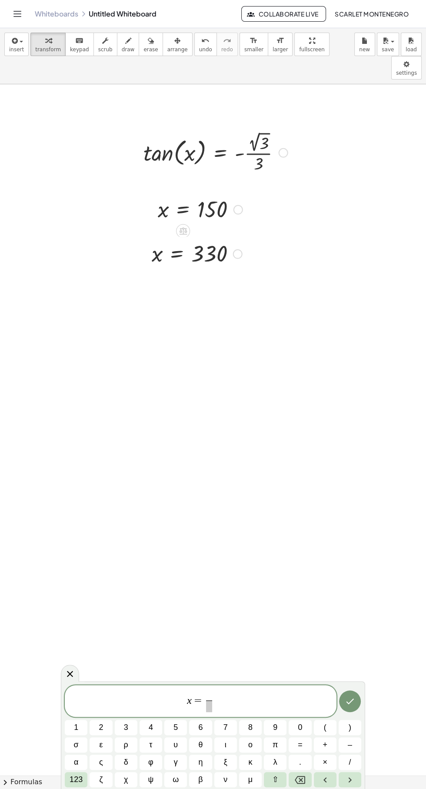
click at [274, 744] on span "π" at bounding box center [274, 745] width 5 height 12
click at [219, 709] on span "x = π ​ ​" at bounding box center [200, 701] width 271 height 23
click at [205, 710] on span at bounding box center [208, 706] width 7 height 12
click at [202, 723] on span "6" at bounding box center [200, 727] width 4 height 12
click at [356, 693] on button "Done" at bounding box center [350, 701] width 22 height 22
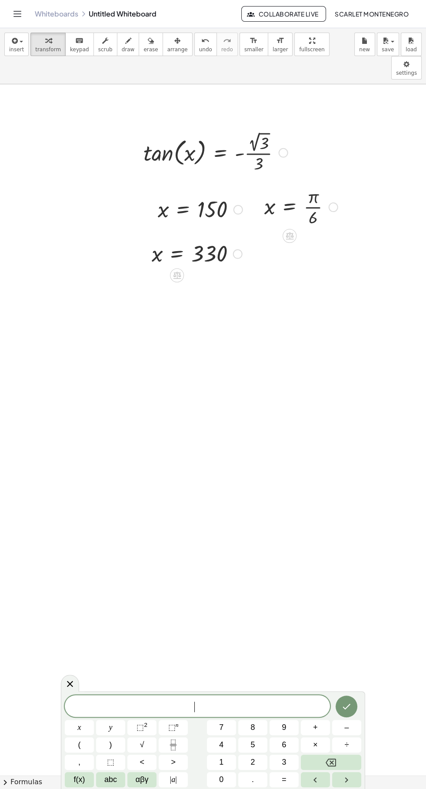
click at [68, 719] on div "​ x y ⬚ 2 ⬚ n 7 8 9 + – ( ) √ 4 5 6 × ÷ , ⬚ < > 1 2 3 f(x) abc αβγ | a | 0 . =" at bounding box center [213, 741] width 296 height 92
click at [81, 728] on span "x" at bounding box center [79, 727] width 3 height 12
click at [290, 780] on button "=" at bounding box center [283, 779] width 29 height 15
click at [185, 743] on button "Fraction" at bounding box center [173, 744] width 29 height 15
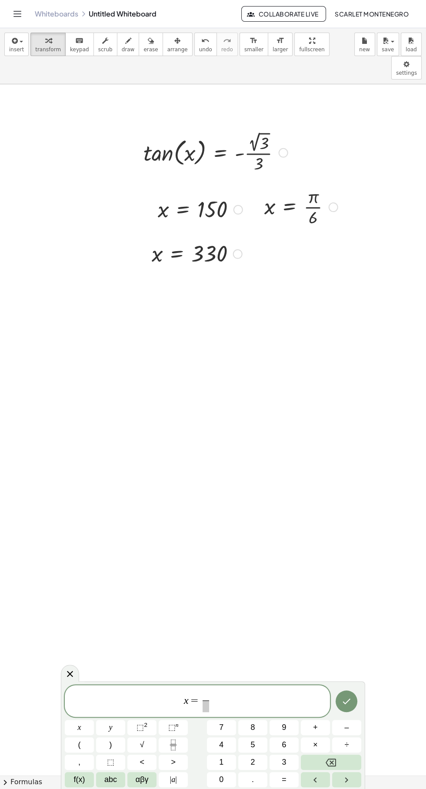
click at [221, 762] on span "1" at bounding box center [221, 762] width 4 height 12
click at [148, 787] on button "αβγ" at bounding box center [141, 779] width 29 height 15
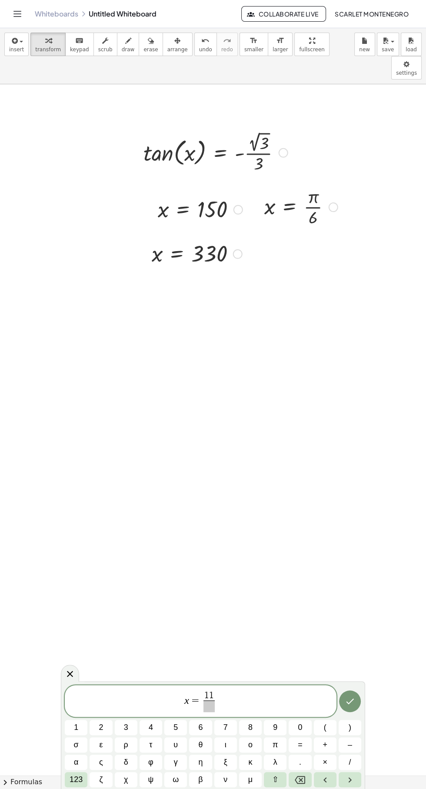
click at [286, 742] on button "π" at bounding box center [275, 744] width 23 height 15
click at [221, 707] on span "x = 1 1 π ​ ​" at bounding box center [200, 701] width 271 height 23
click at [215, 707] on span at bounding box center [209, 706] width 16 height 12
click at [206, 727] on button "6" at bounding box center [200, 727] width 23 height 15
click at [358, 696] on button "Done" at bounding box center [350, 701] width 22 height 22
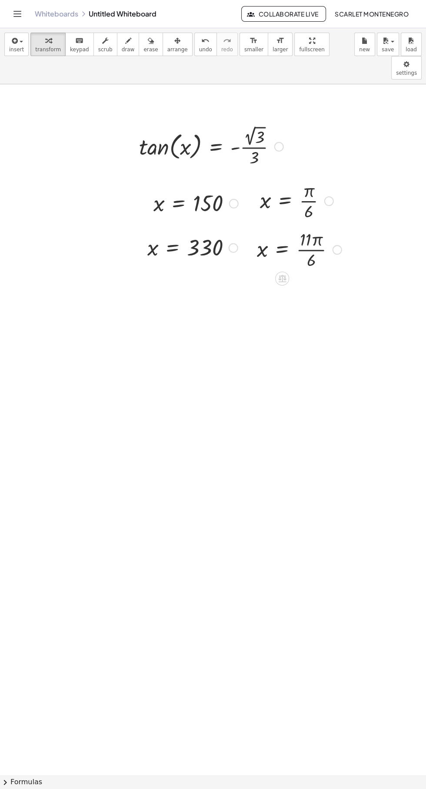
scroll to position [0, 0]
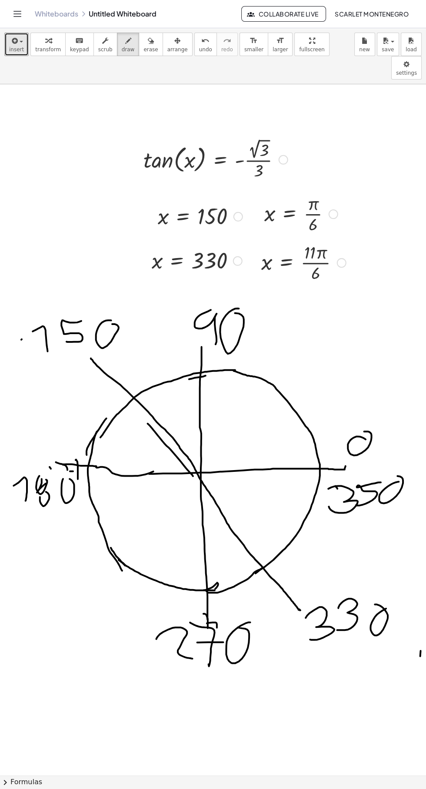
click at [15, 39] on icon "button" at bounding box center [14, 41] width 8 height 10
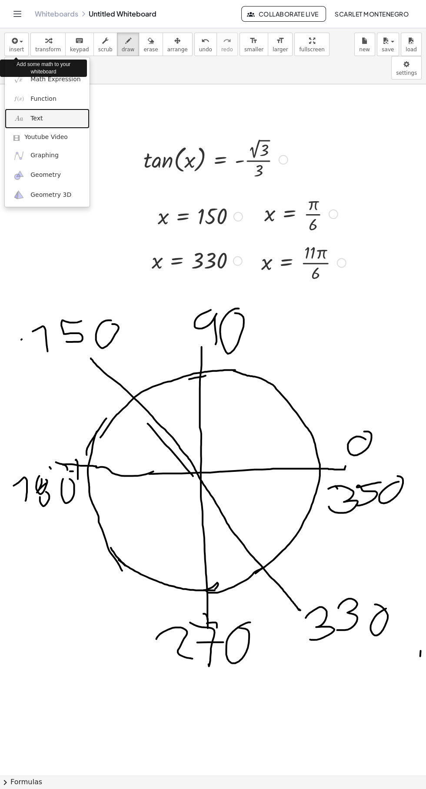
click at [20, 123] on img at bounding box center [18, 118] width 11 height 11
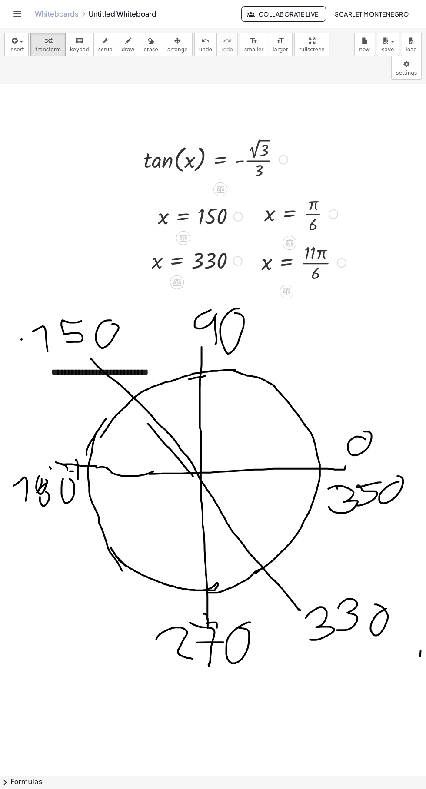
click at [53, 357] on div "**********" at bounding box center [108, 378] width 130 height 42
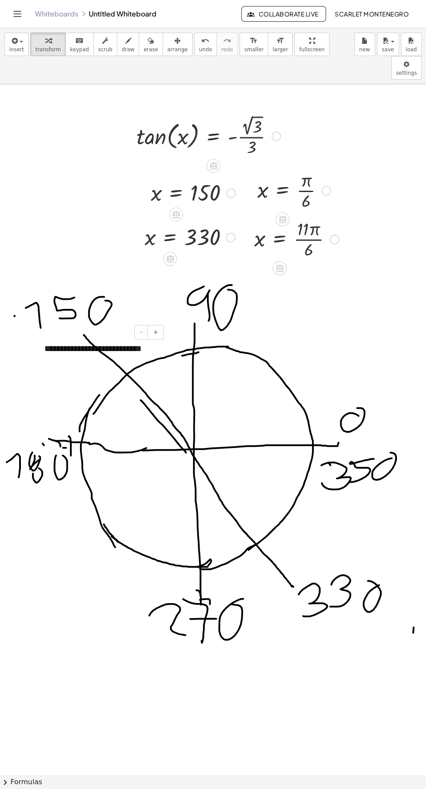
scroll to position [25, 7]
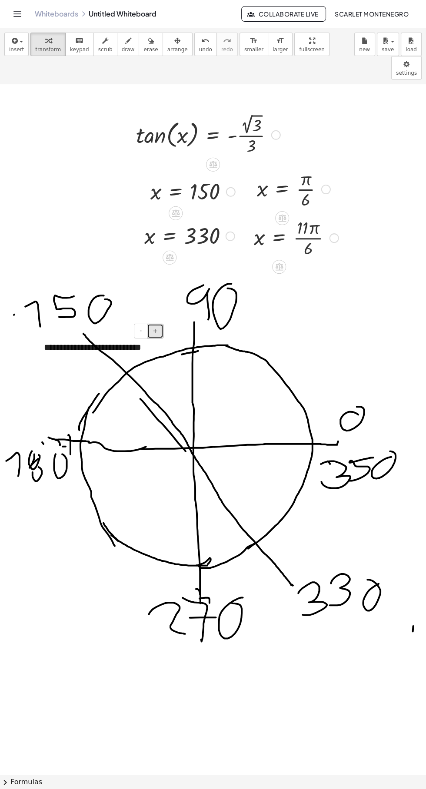
click at [162, 324] on button "+" at bounding box center [155, 331] width 17 height 15
click at [51, 332] on div "**********" at bounding box center [100, 354] width 130 height 45
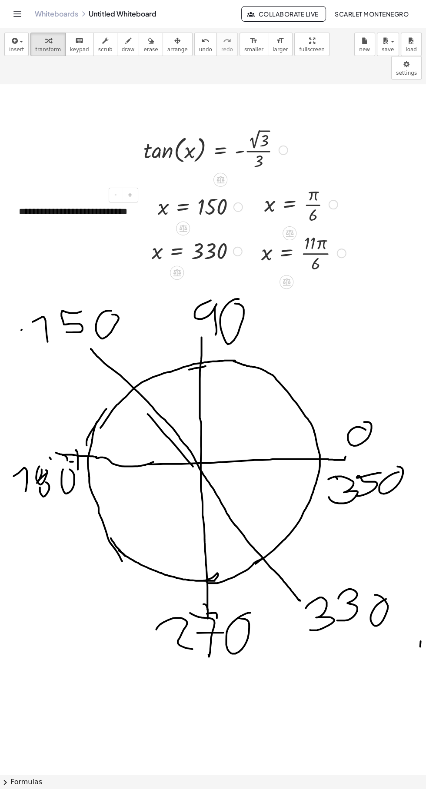
scroll to position [9, 0]
click at [126, 188] on button "+" at bounding box center [130, 195] width 17 height 15
click at [134, 188] on button "+" at bounding box center [130, 195] width 17 height 15
click at [129, 192] on span "+" at bounding box center [129, 195] width 5 height 7
click at [131, 192] on span "+" at bounding box center [129, 195] width 5 height 7
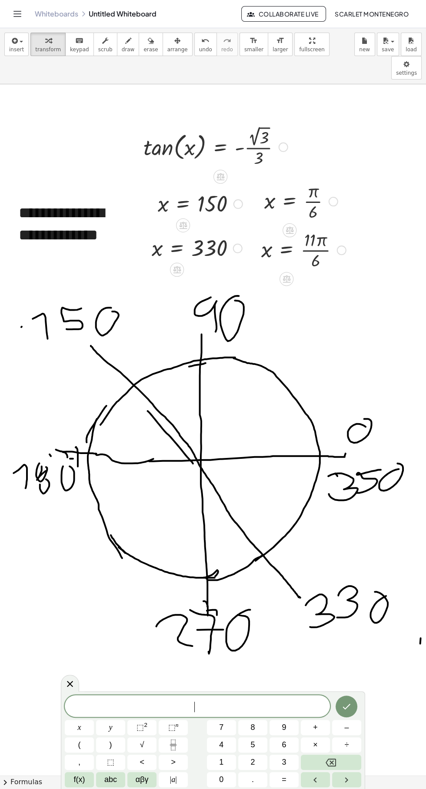
scroll to position [13, 0]
click at [24, 193] on div "**********" at bounding box center [75, 235] width 130 height 84
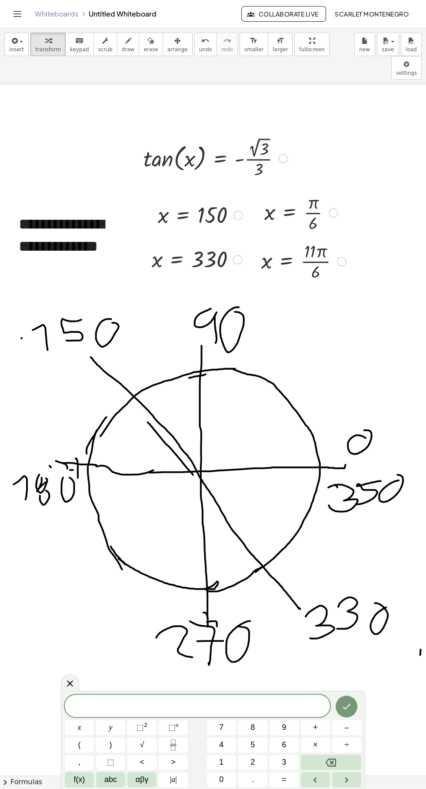
scroll to position [0, 0]
